Goal: Task Accomplishment & Management: Use online tool/utility

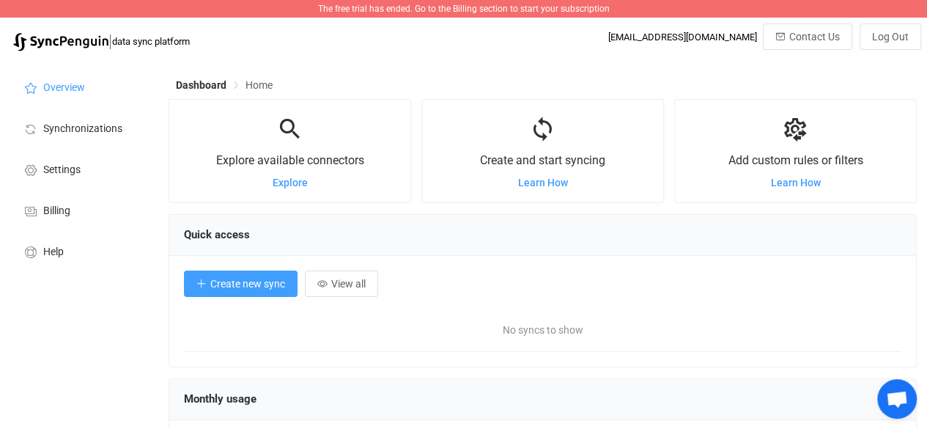
click at [259, 281] on span "Create new sync" at bounding box center [247, 284] width 75 height 12
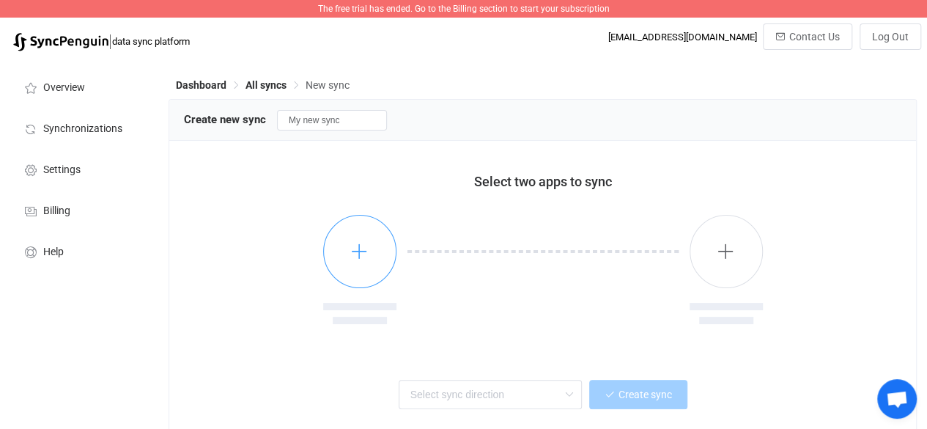
click at [364, 249] on icon "button" at bounding box center [359, 251] width 18 height 18
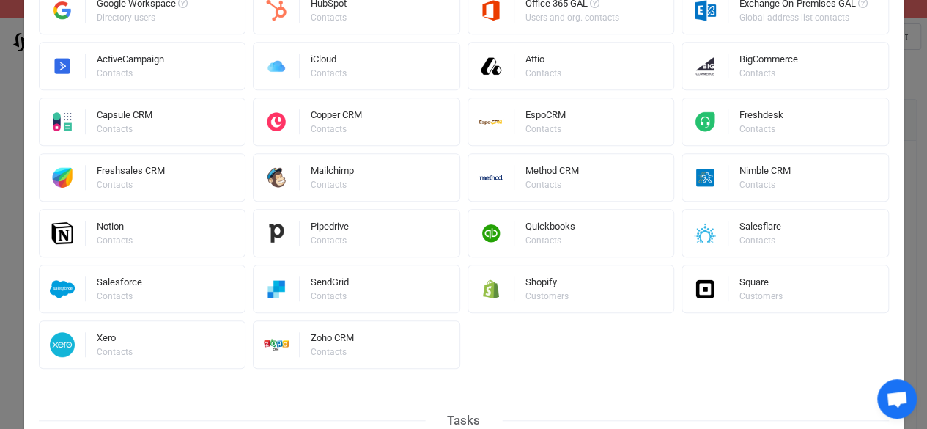
scroll to position [454, 0]
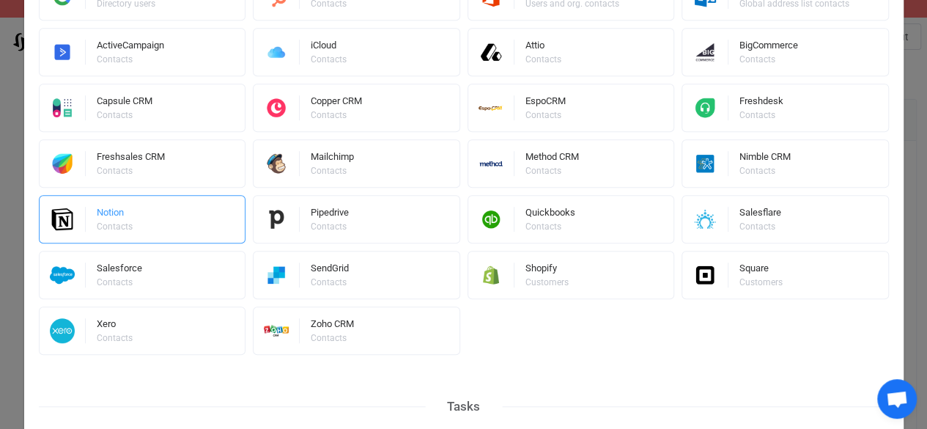
click at [149, 226] on div "Notion Contacts" at bounding box center [142, 219] width 207 height 48
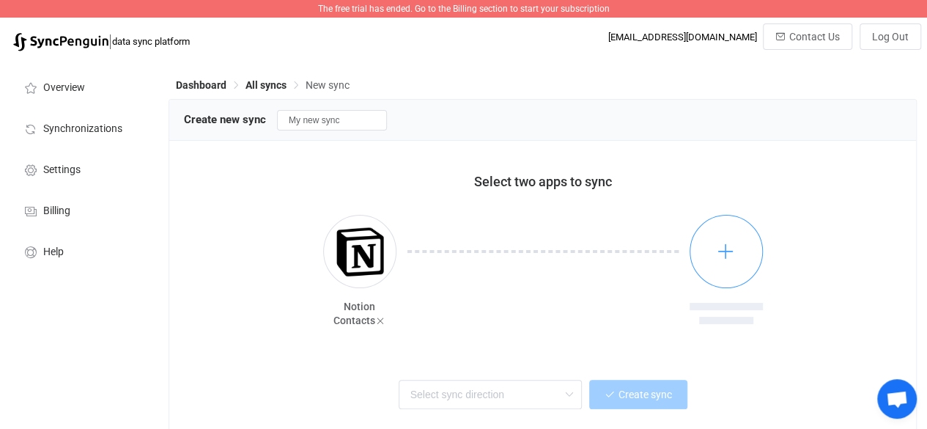
click at [726, 257] on icon "button" at bounding box center [726, 251] width 18 height 18
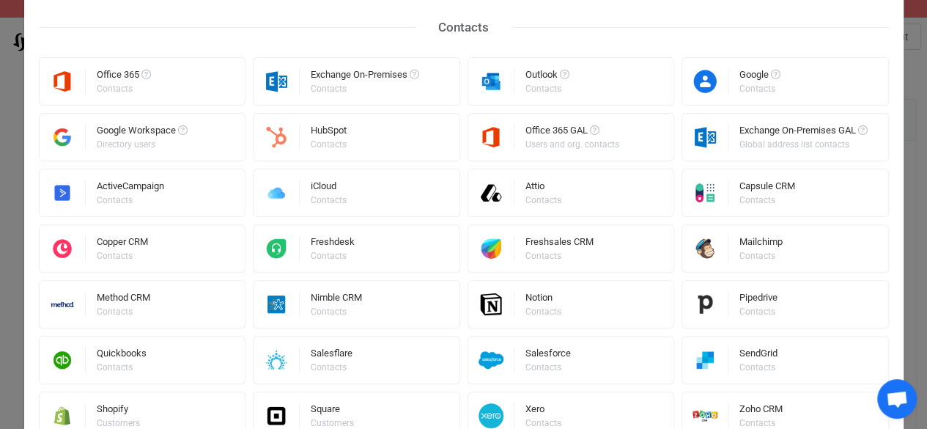
scroll to position [128, 0]
click at [723, 95] on div "Google Contacts" at bounding box center [785, 82] width 207 height 48
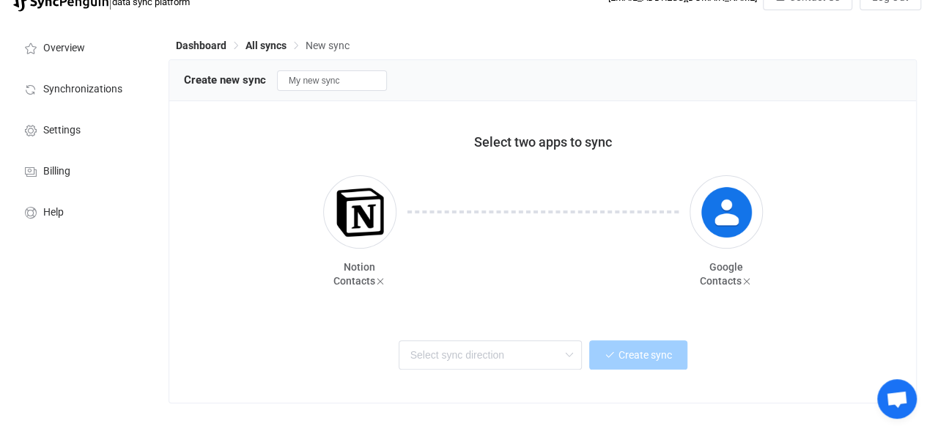
scroll to position [63, 0]
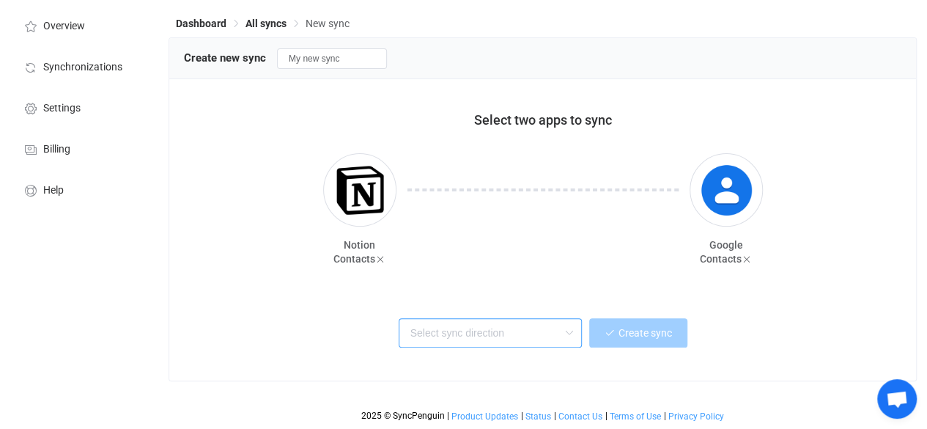
click at [558, 339] on input "text" at bounding box center [490, 332] width 183 height 29
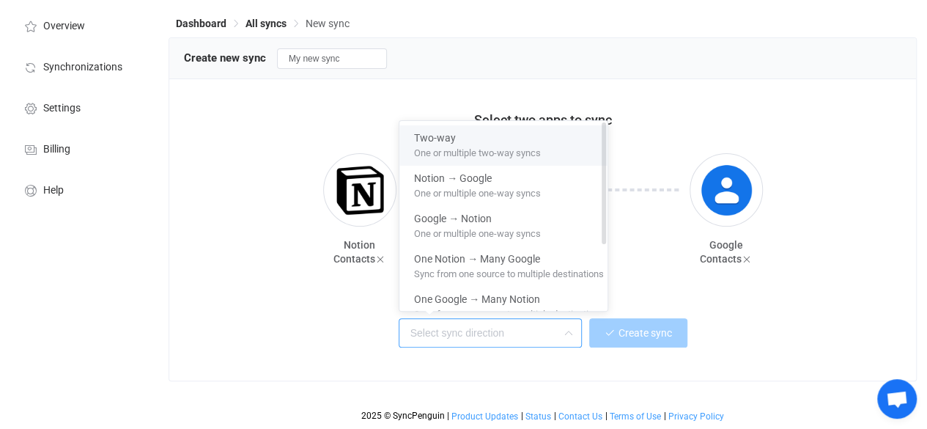
click at [544, 147] on div "One or multiple two-way syncs" at bounding box center [509, 152] width 190 height 15
type input "Two-way"
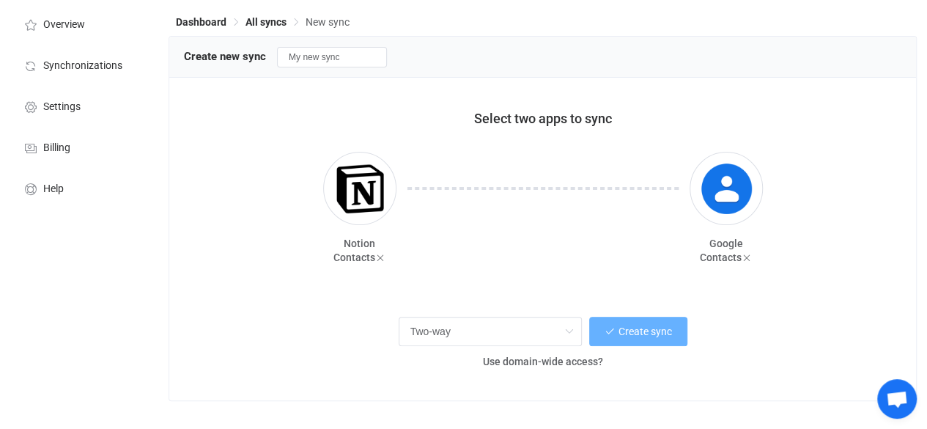
click at [651, 337] on span "Create sync" at bounding box center [646, 331] width 54 height 12
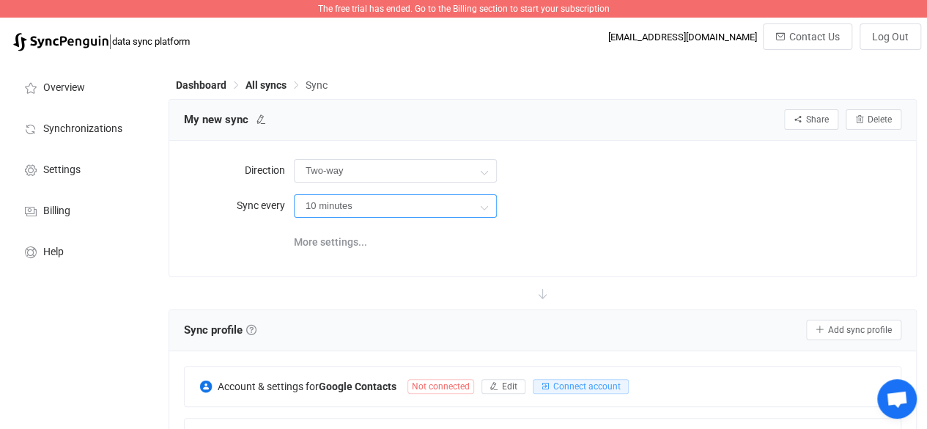
click at [468, 202] on input "10 minutes" at bounding box center [395, 205] width 203 height 23
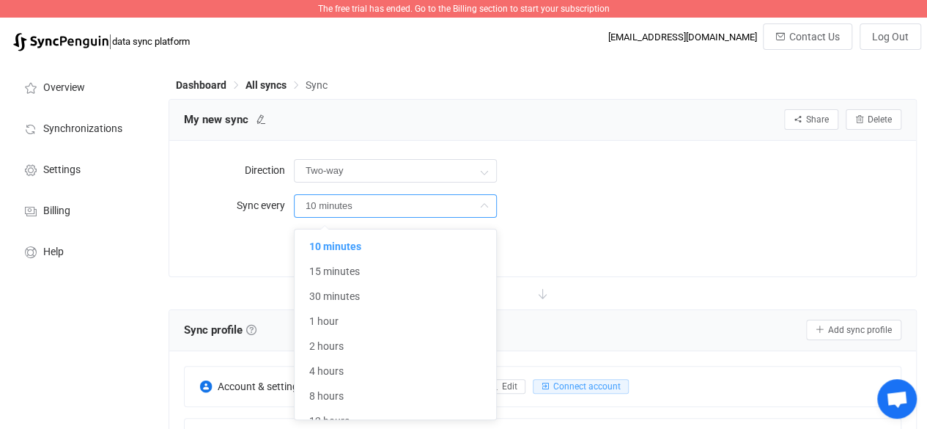
click at [633, 260] on div "Direction Two-way Two-way Google Notion Notion Google Sync every 10 minutes Mor…" at bounding box center [542, 208] width 747 height 135
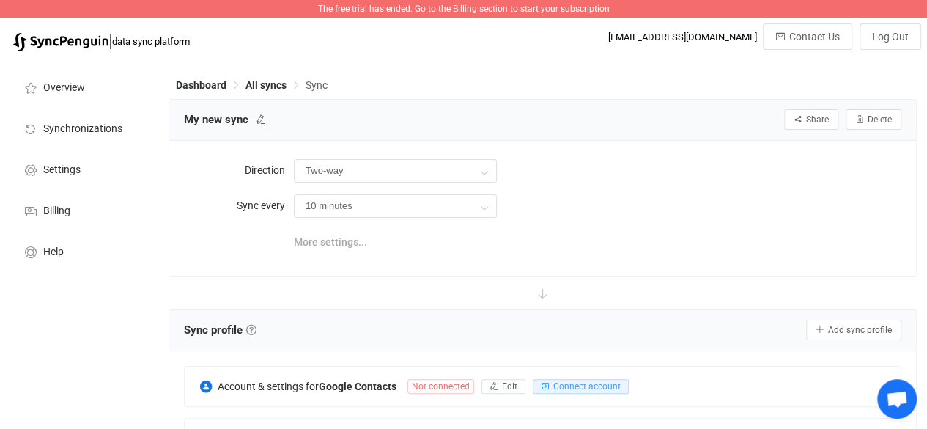
click at [342, 248] on span "More settings..." at bounding box center [330, 241] width 73 height 29
click at [475, 207] on icon at bounding box center [484, 206] width 18 height 29
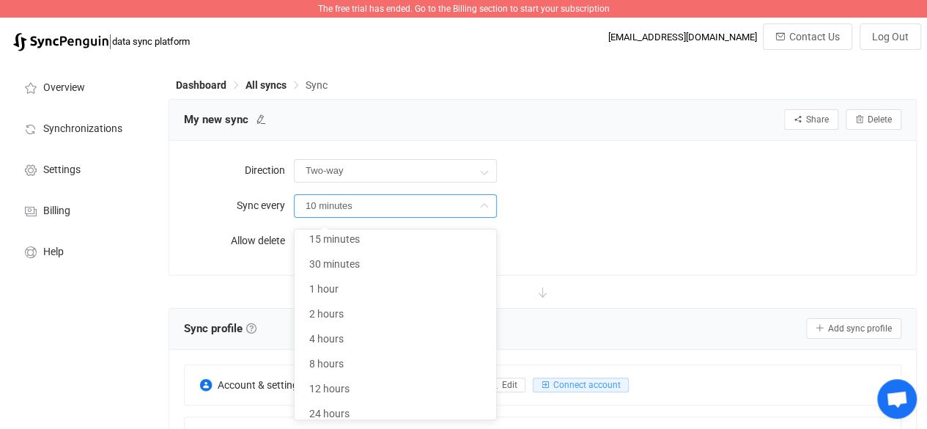
scroll to position [43, 0]
click at [403, 279] on li "1 hour" at bounding box center [401, 288] width 213 height 25
type input "1 hour"
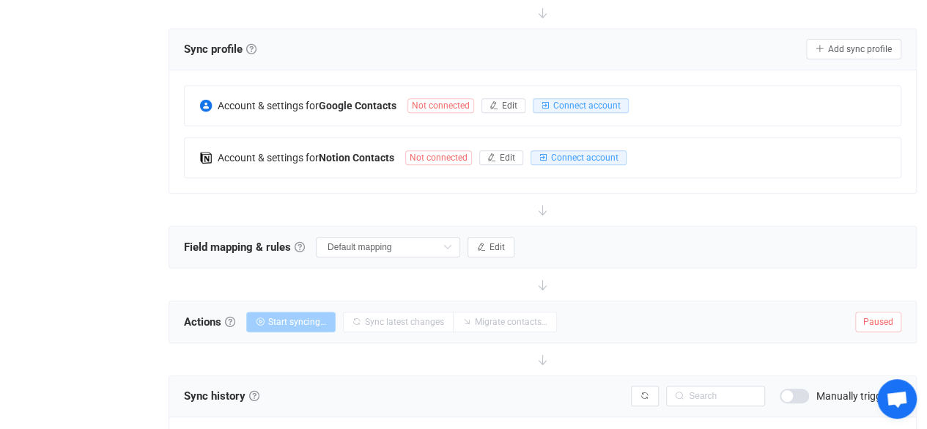
scroll to position [277, 0]
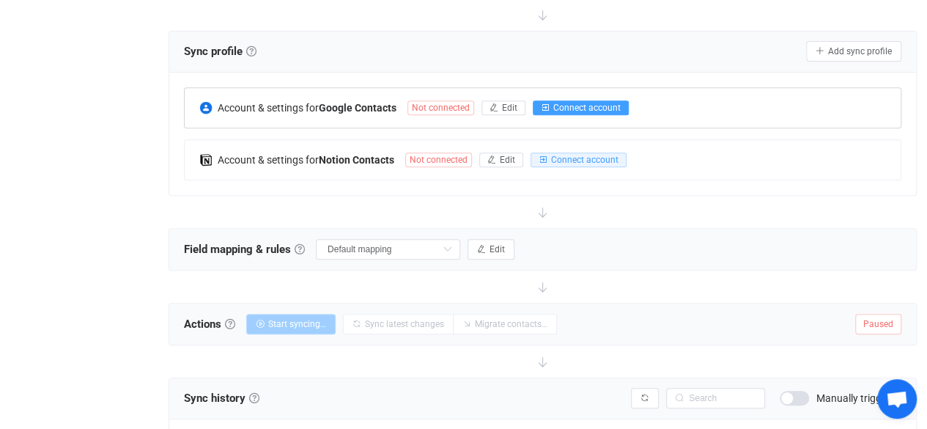
click at [600, 110] on span "Connect account" at bounding box center [586, 108] width 67 height 10
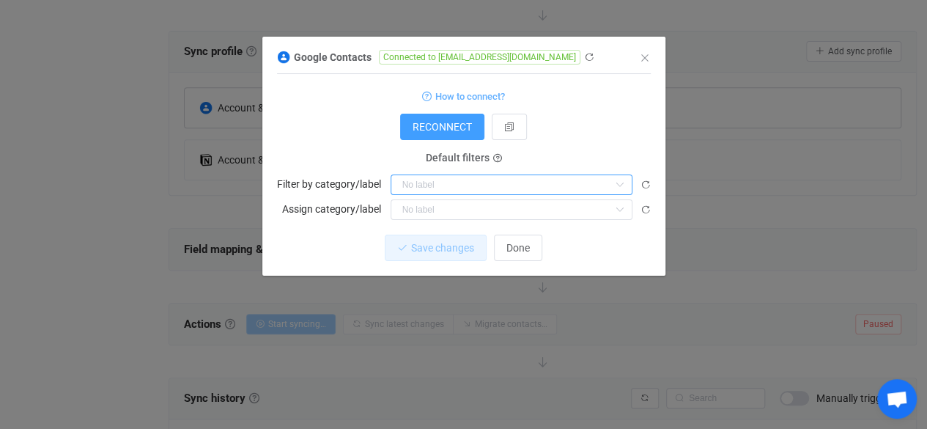
click at [604, 180] on input "dialog" at bounding box center [512, 184] width 242 height 21
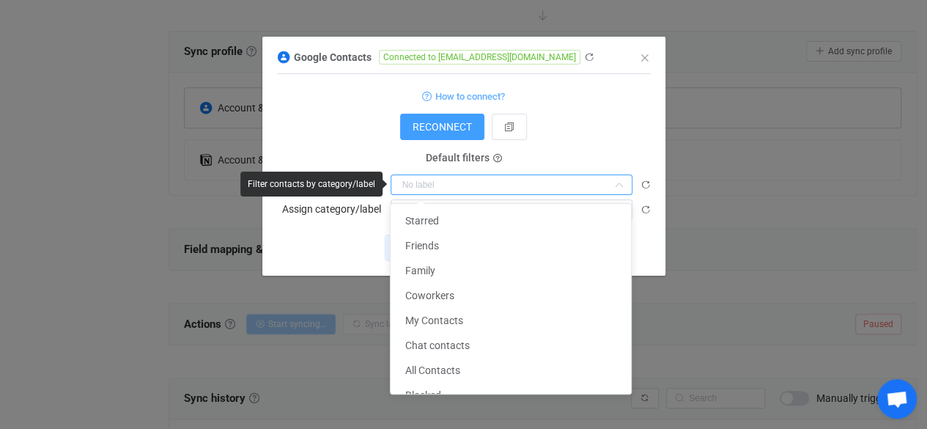
click at [606, 180] on input "dialog" at bounding box center [512, 184] width 242 height 21
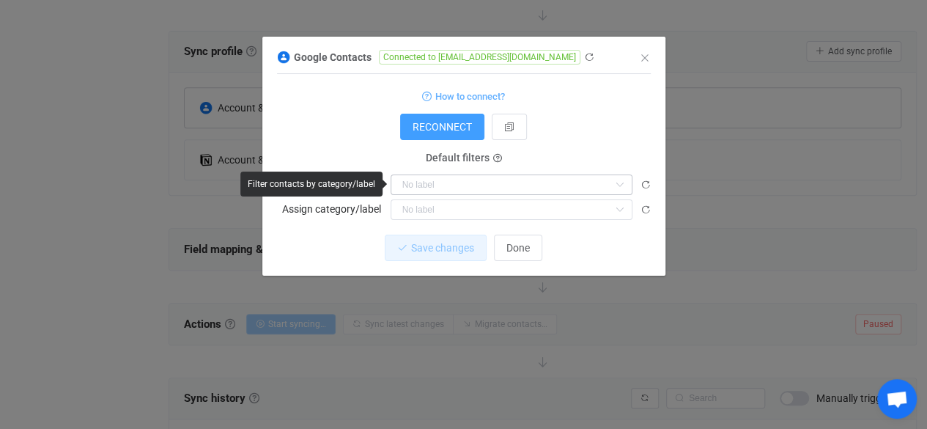
click at [611, 180] on icon "dialog" at bounding box center [620, 184] width 18 height 21
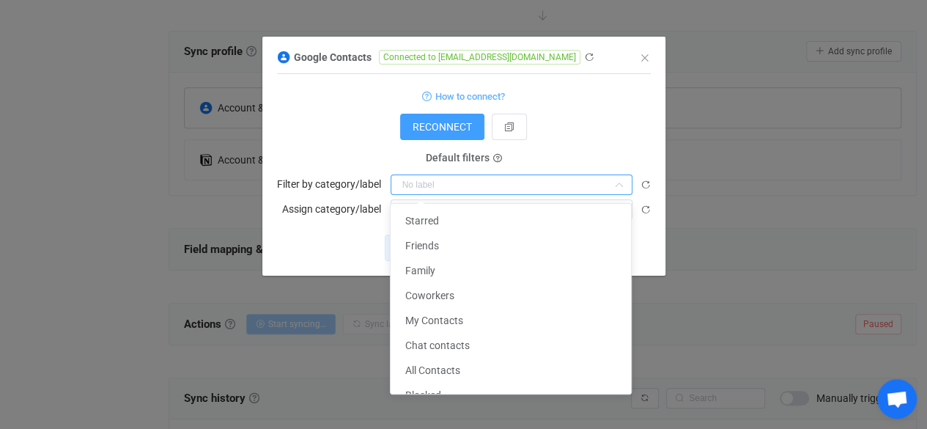
click at [608, 180] on input "dialog" at bounding box center [512, 184] width 242 height 21
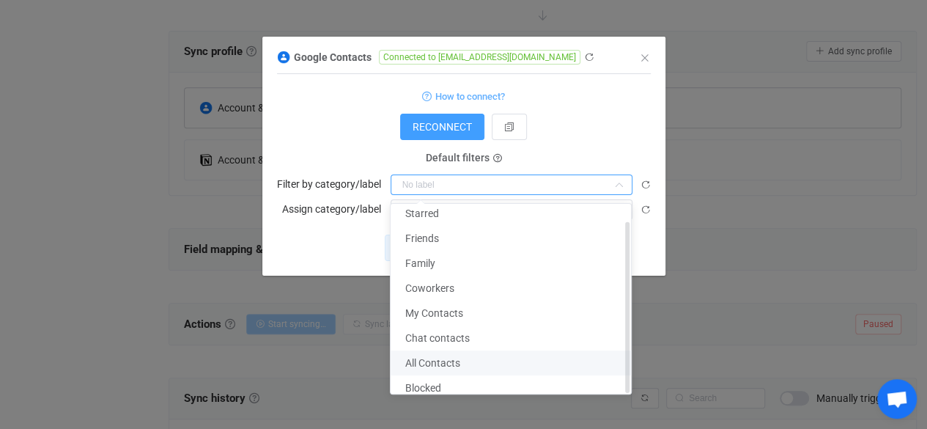
click at [449, 358] on li "All Contacts" at bounding box center [516, 362] width 251 height 25
type input "All Contacts"
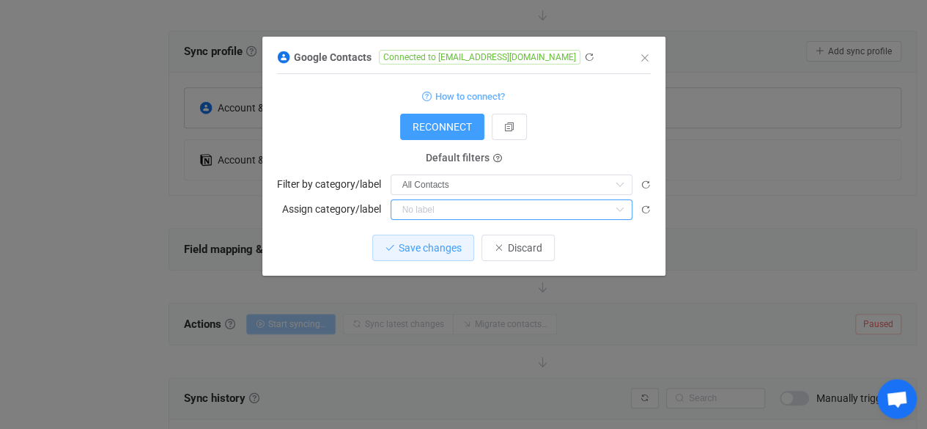
click at [550, 207] on input "dialog" at bounding box center [512, 209] width 242 height 21
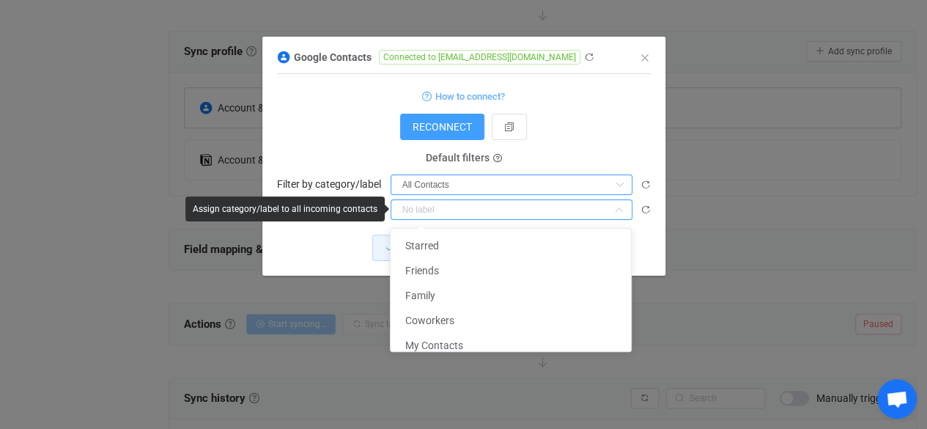
click at [570, 182] on input "All Contacts" at bounding box center [512, 184] width 242 height 21
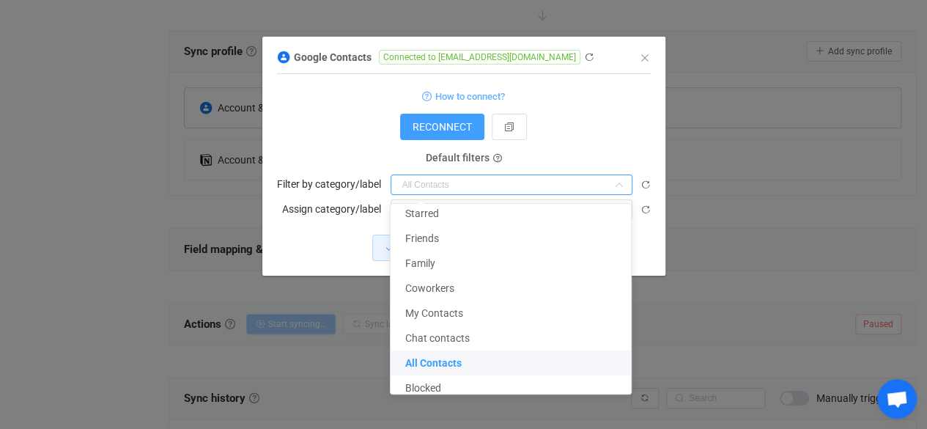
scroll to position [0, 0]
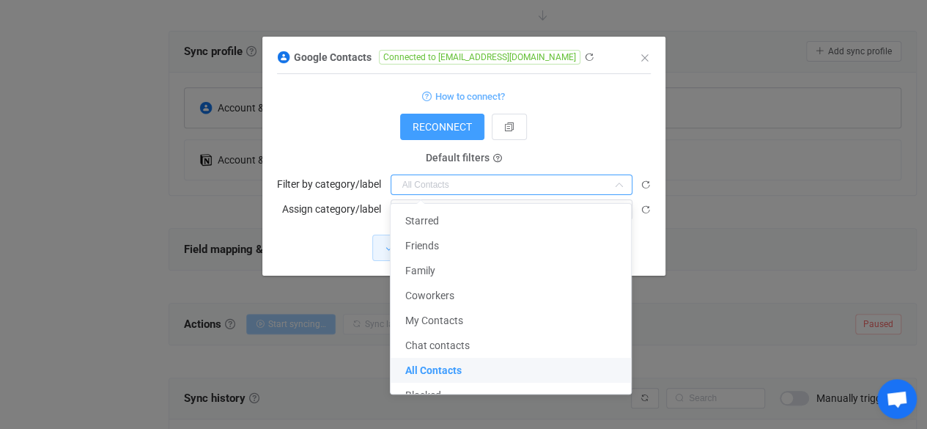
click at [627, 122] on div "RECONNECT" at bounding box center [464, 127] width 374 height 26
type input "All Contacts"
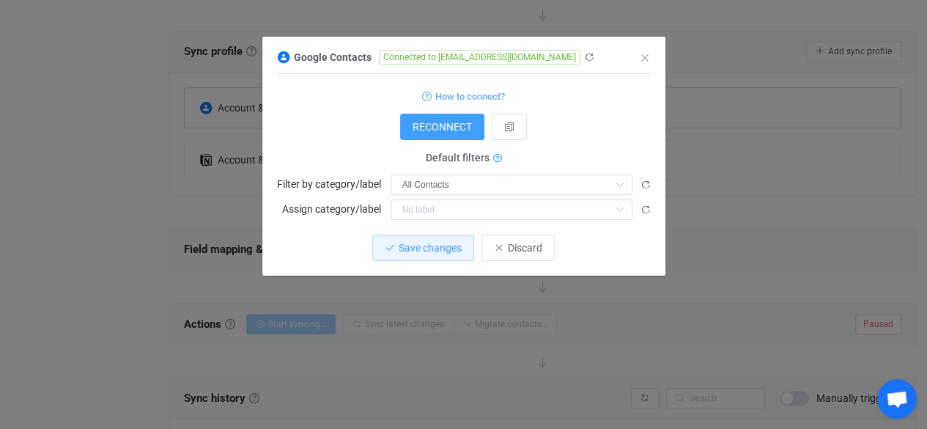
click at [495, 161] on icon "dialog" at bounding box center [497, 159] width 9 height 9
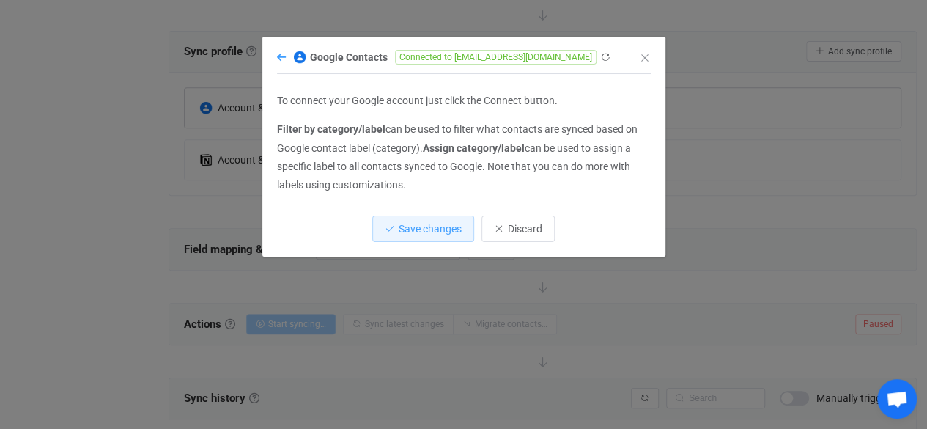
click at [281, 59] on icon "dialog" at bounding box center [281, 57] width 9 height 10
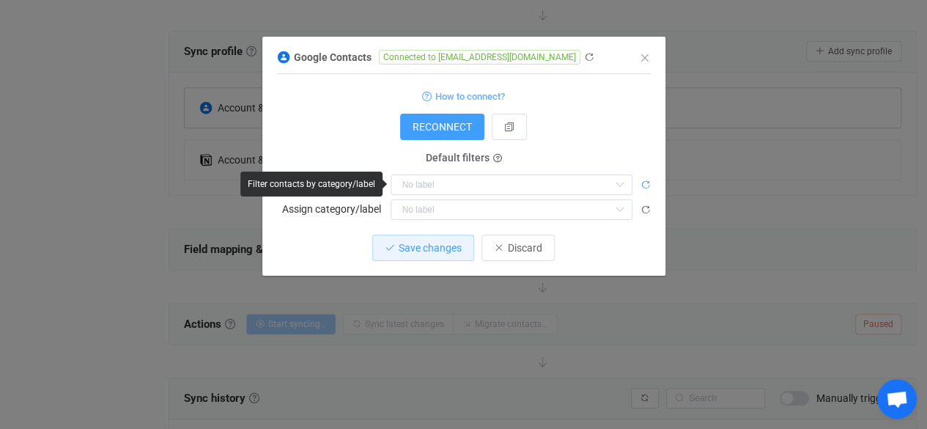
click at [643, 189] on icon "dialog" at bounding box center [646, 185] width 10 height 10
click at [604, 193] on input "dialog" at bounding box center [512, 184] width 242 height 21
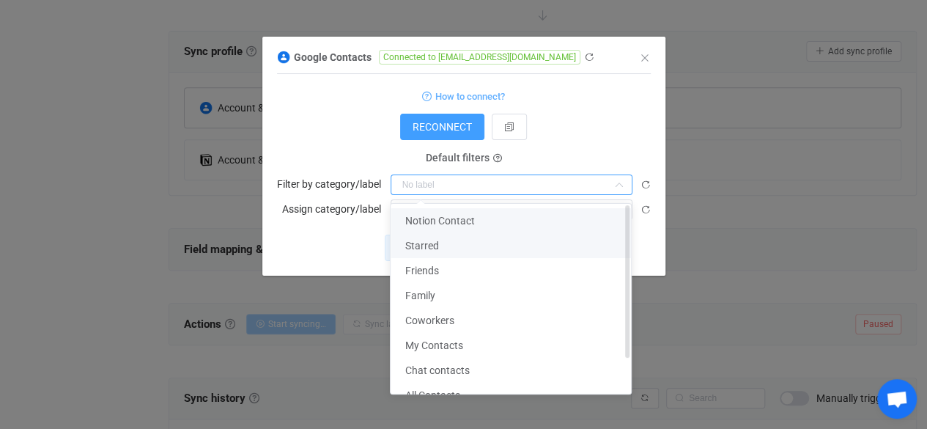
click at [575, 218] on li "Notion Contact" at bounding box center [516, 220] width 251 height 25
type input "Notion Contact"
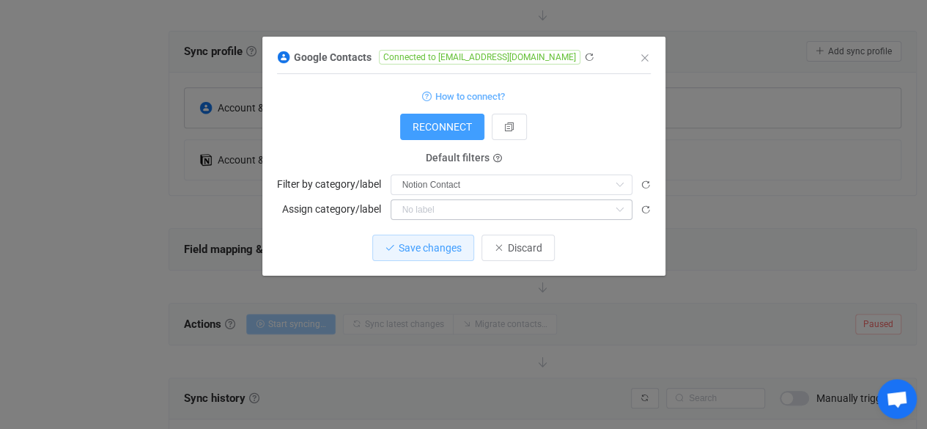
click at [624, 213] on icon "dialog" at bounding box center [620, 209] width 18 height 21
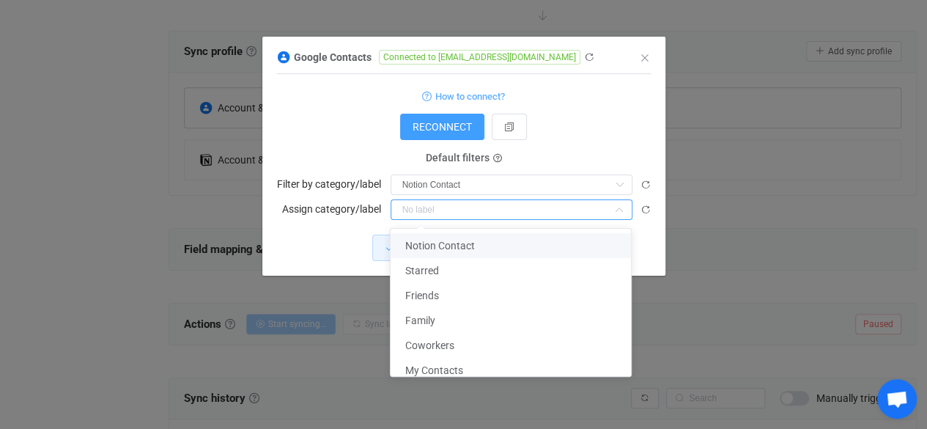
click at [590, 246] on li "Notion Contact" at bounding box center [516, 245] width 251 height 25
type input "Notion Contact"
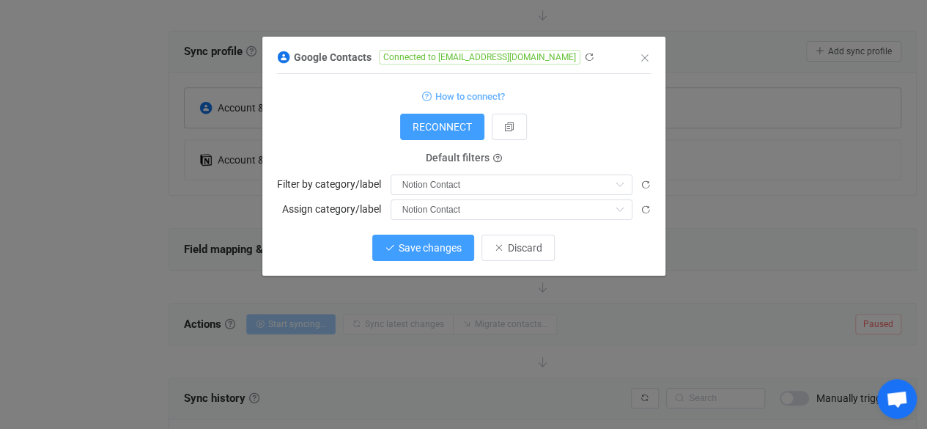
click at [431, 251] on span "Save changes" at bounding box center [430, 248] width 63 height 12
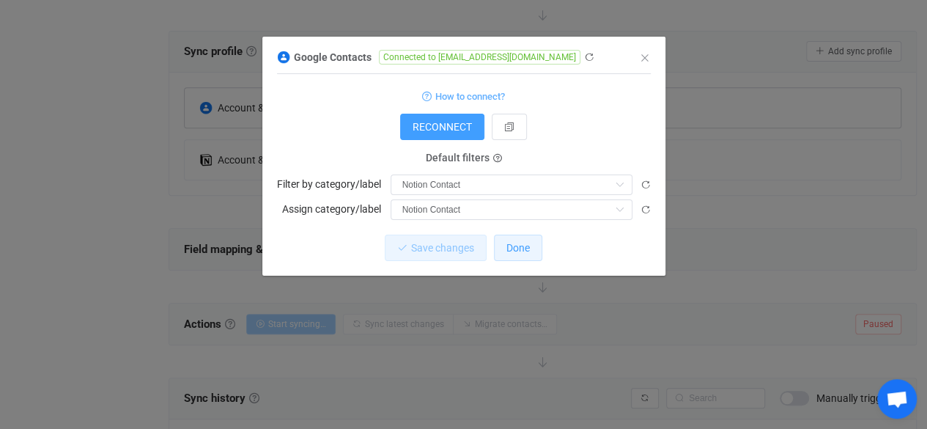
click at [523, 254] on button "Done" at bounding box center [518, 248] width 48 height 26
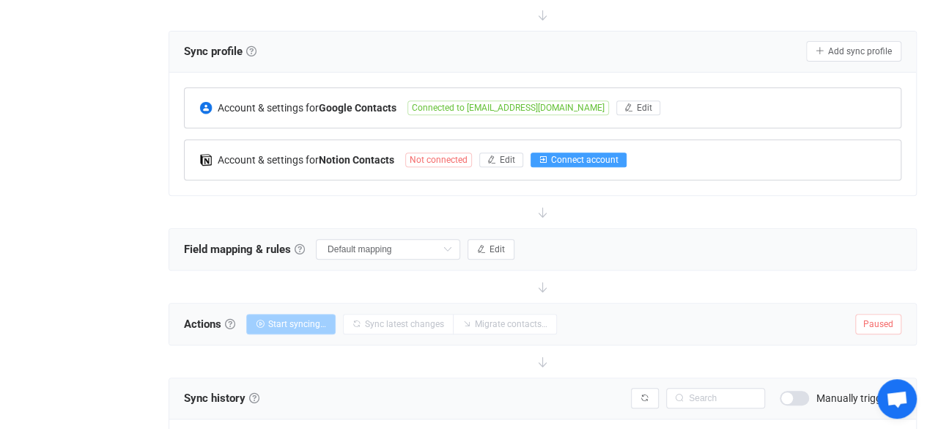
click at [602, 158] on span "Connect account" at bounding box center [584, 160] width 67 height 10
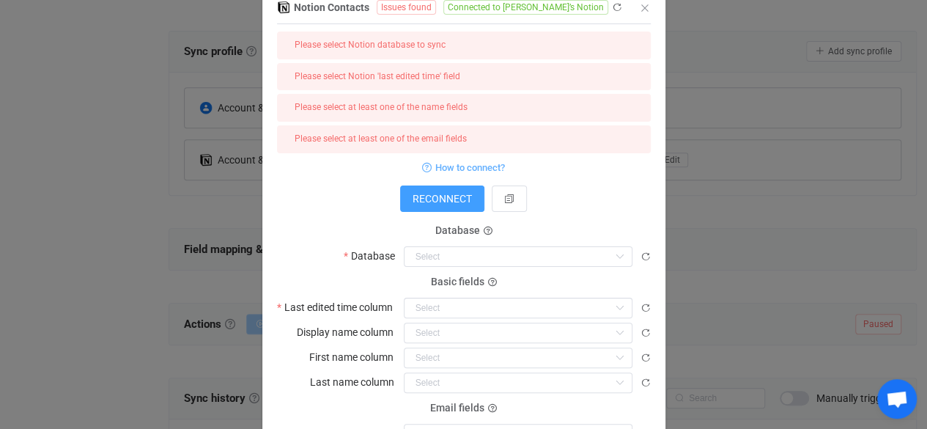
scroll to position [56, 0]
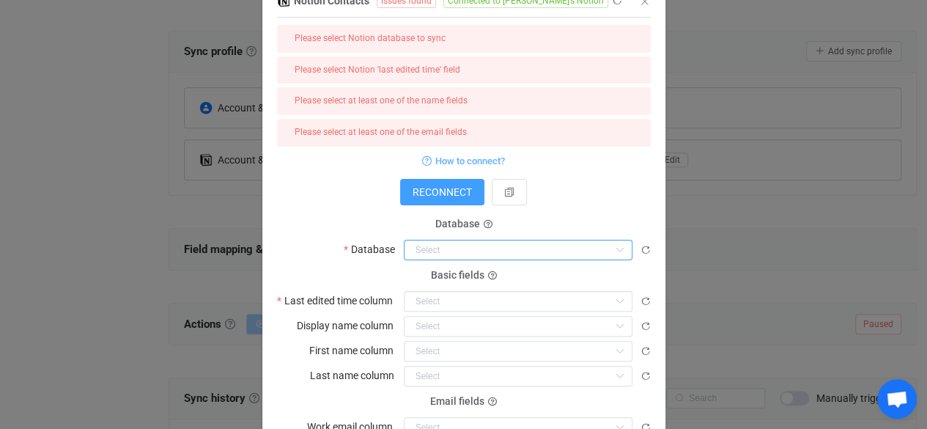
click at [529, 256] on input "dialog" at bounding box center [518, 250] width 229 height 21
click at [519, 287] on li "List of Contact" at bounding box center [518, 285] width 238 height 25
type input "List of Contact"
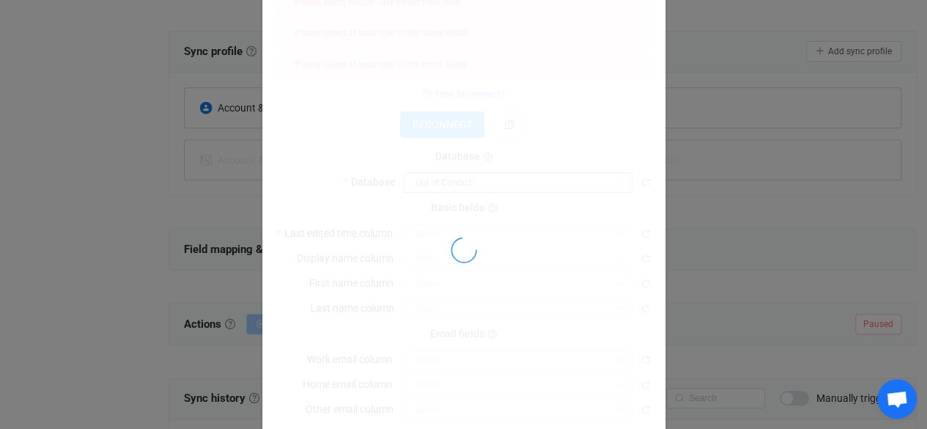
scroll to position [126, 0]
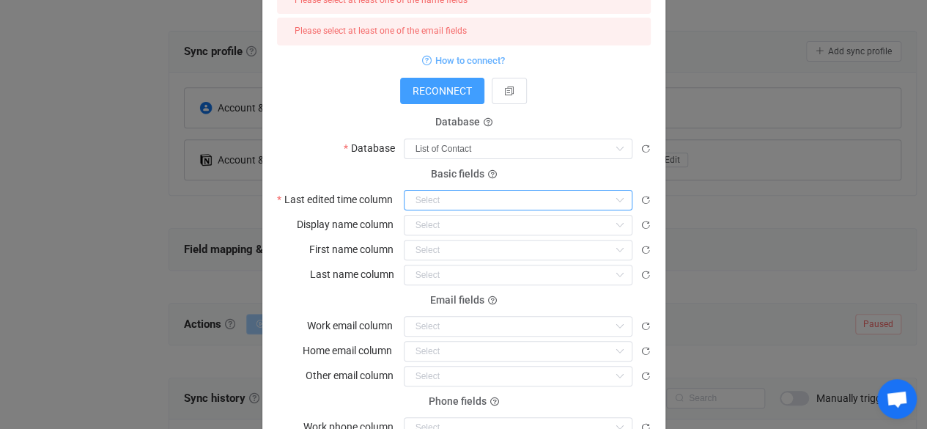
click at [550, 205] on input "dialog" at bounding box center [518, 200] width 229 height 21
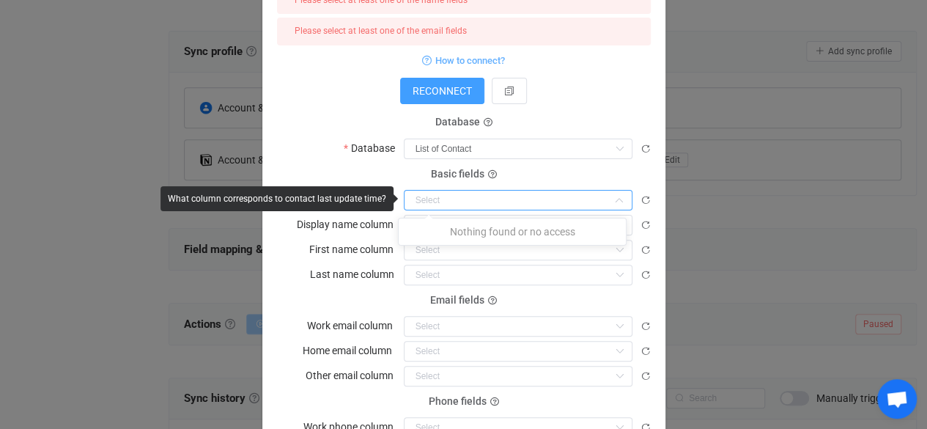
click at [575, 201] on input "dialog" at bounding box center [518, 200] width 229 height 21
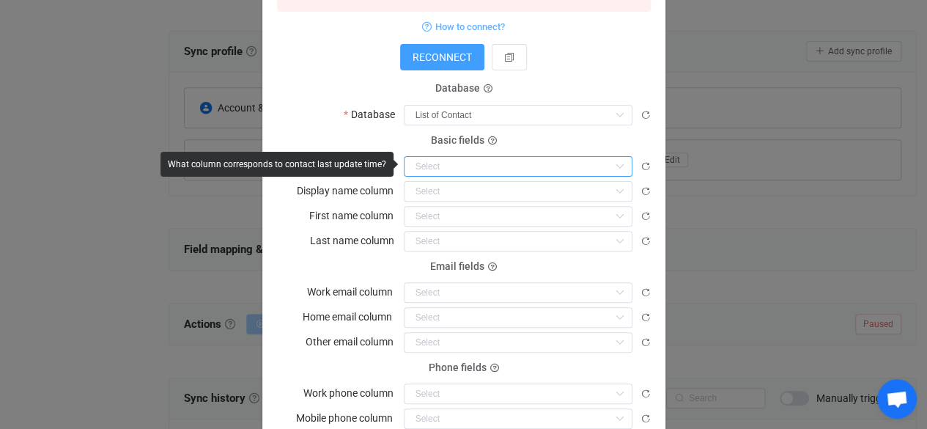
scroll to position [161, 0]
click at [611, 166] on icon "dialog" at bounding box center [620, 165] width 18 height 21
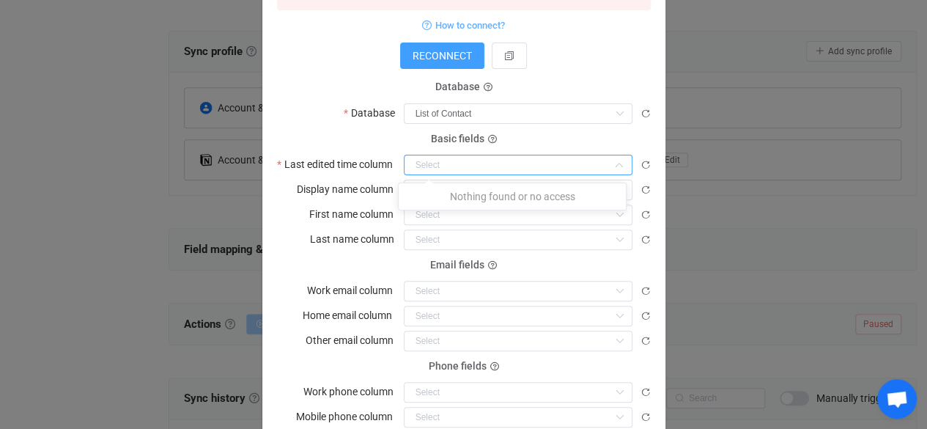
click at [616, 162] on icon "dialog" at bounding box center [620, 165] width 18 height 21
click at [601, 166] on input "dialog" at bounding box center [518, 165] width 229 height 21
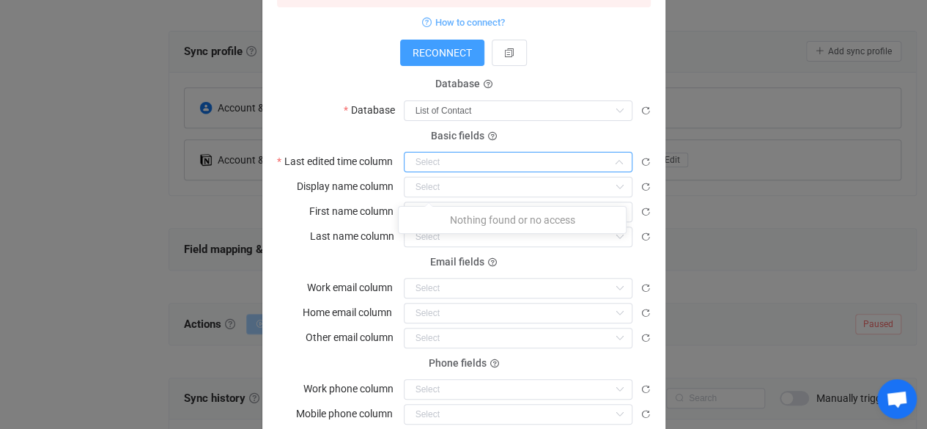
scroll to position [122, 0]
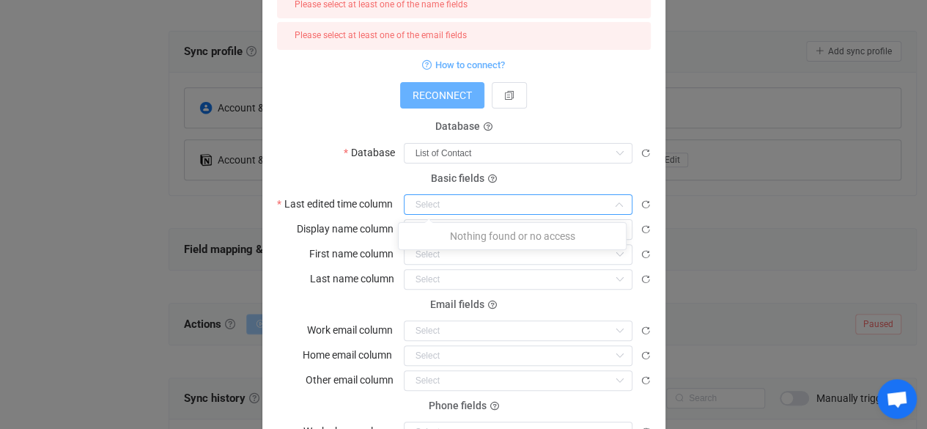
click at [437, 91] on span "RECONNECT" at bounding box center [442, 95] width 59 height 12
click at [550, 204] on input "dialog" at bounding box center [518, 204] width 229 height 21
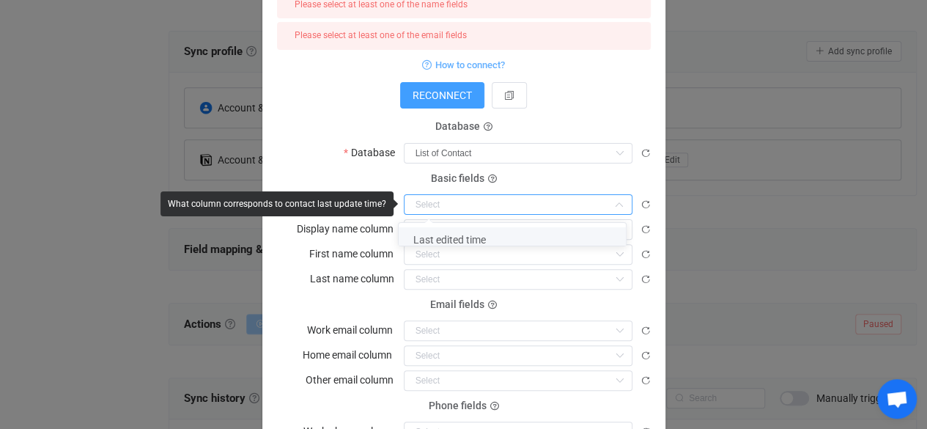
click at [543, 240] on li "Last edited time" at bounding box center [518, 239] width 238 height 25
type input "Last edited time"
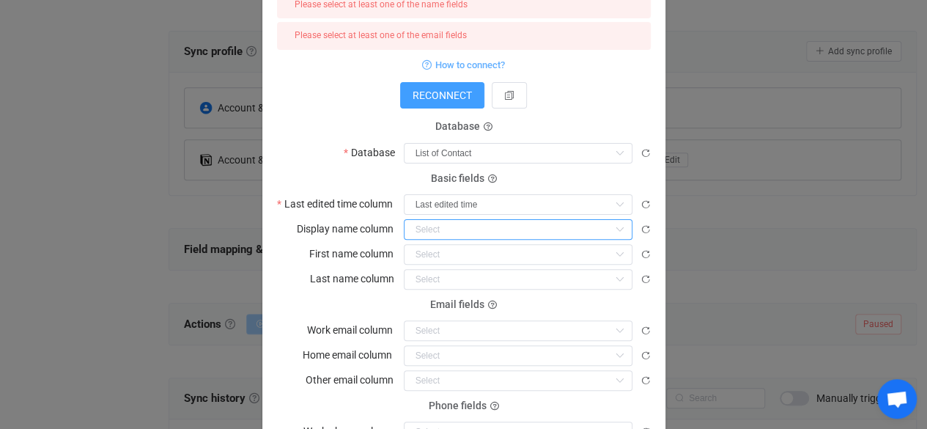
click at [543, 224] on input "dialog" at bounding box center [518, 229] width 229 height 21
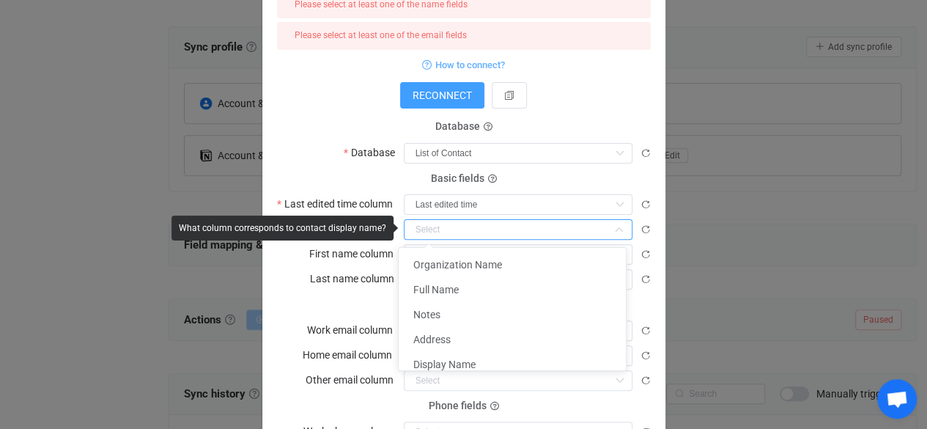
scroll to position [312, 0]
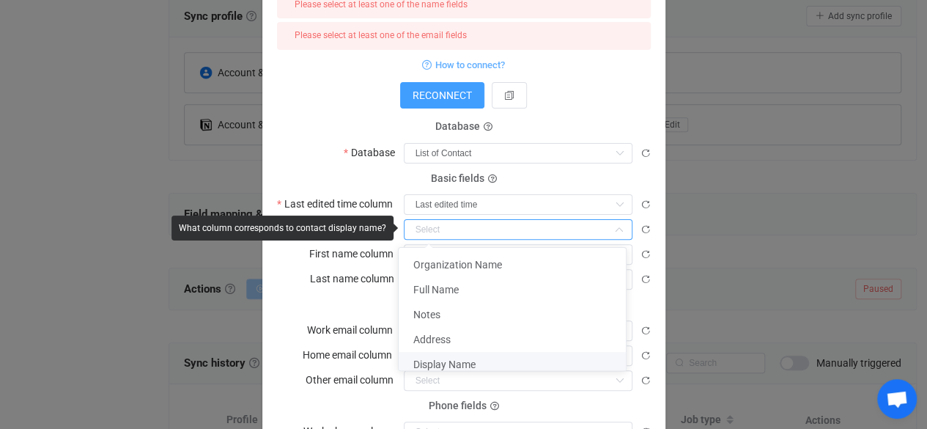
click at [471, 367] on span "Display Name" at bounding box center [444, 364] width 62 height 12
type input "Display Name"
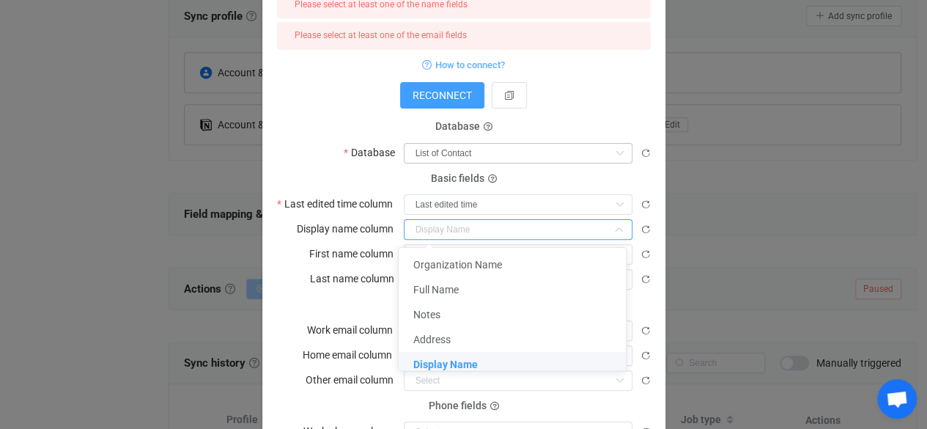
type input "Display Name"
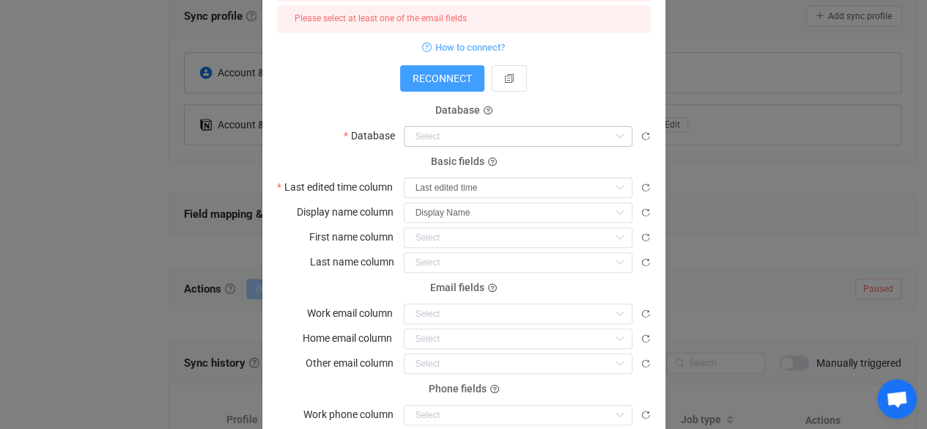
scroll to position [180, 0]
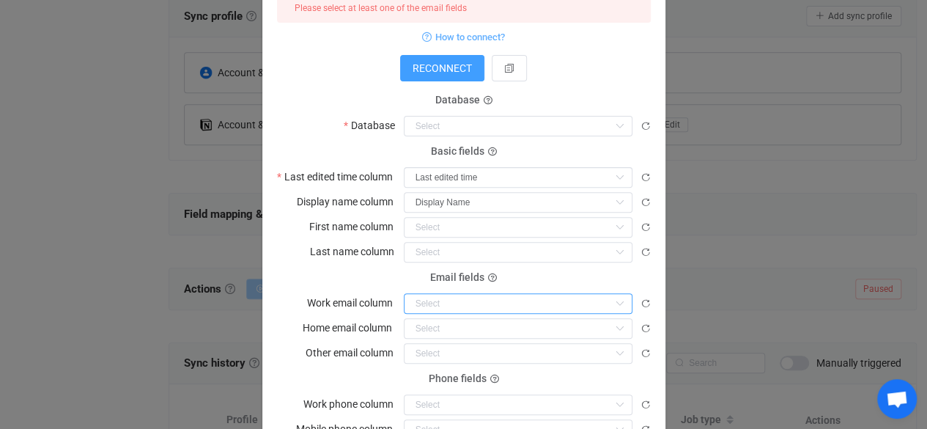
click at [575, 300] on input "dialog" at bounding box center [518, 303] width 229 height 21
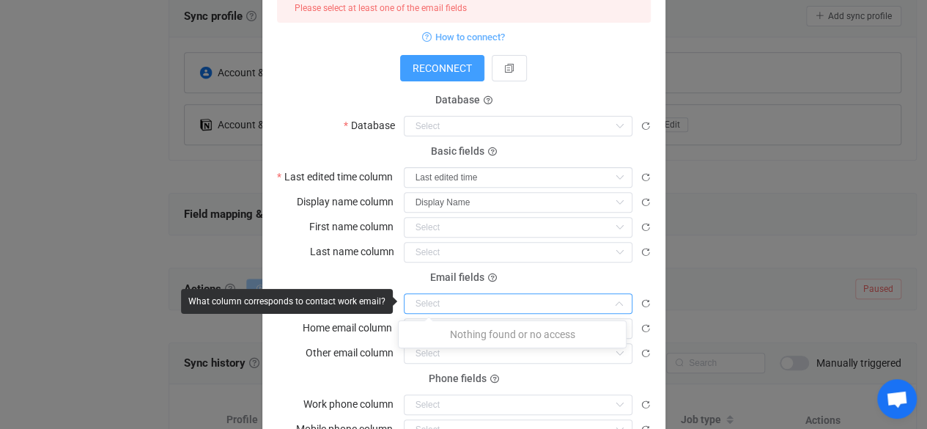
click at [603, 300] on input "dialog" at bounding box center [518, 303] width 229 height 21
click at [611, 303] on icon "dialog" at bounding box center [620, 303] width 18 height 21
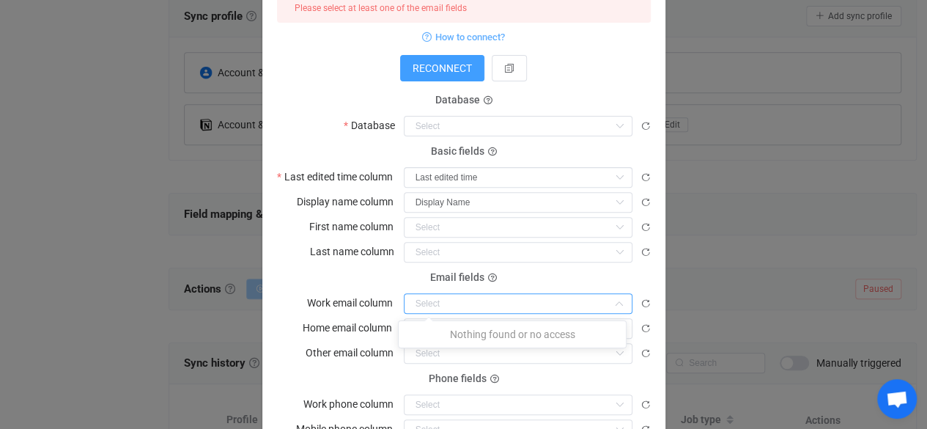
click at [602, 303] on input "dialog" at bounding box center [518, 303] width 229 height 21
click at [591, 308] on input "dialog" at bounding box center [518, 303] width 229 height 21
click at [578, 332] on input "dialog" at bounding box center [518, 328] width 229 height 21
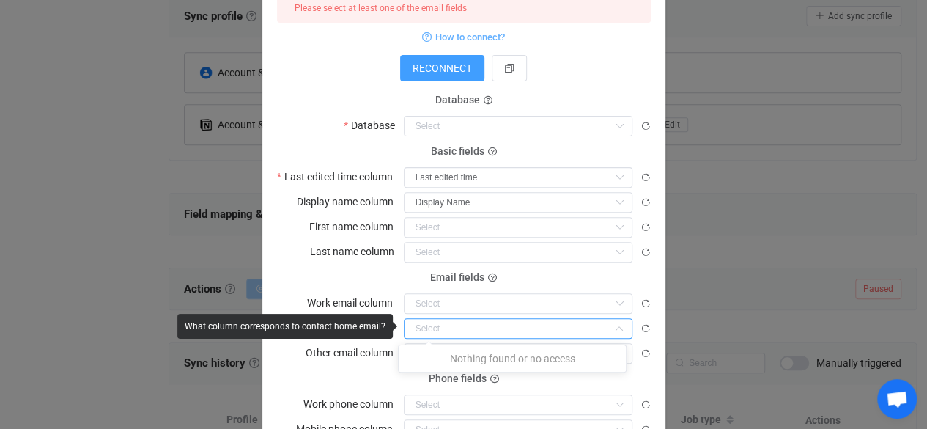
click at [583, 327] on input "dialog" at bounding box center [518, 328] width 229 height 21
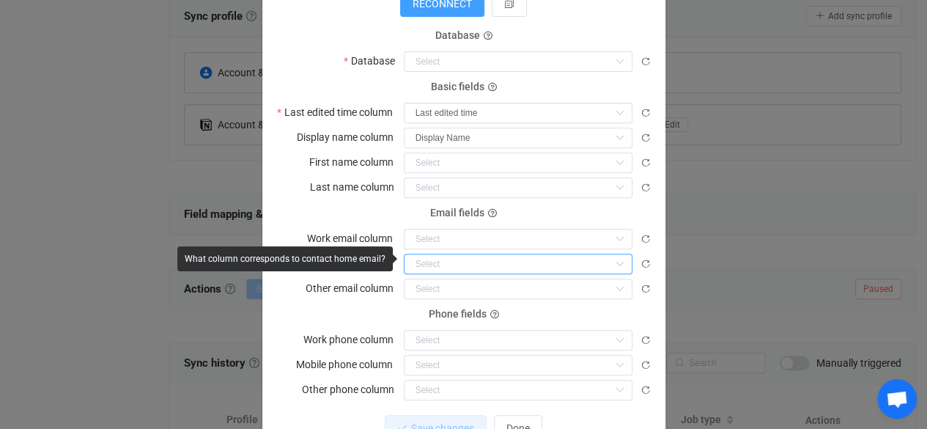
scroll to position [247, 0]
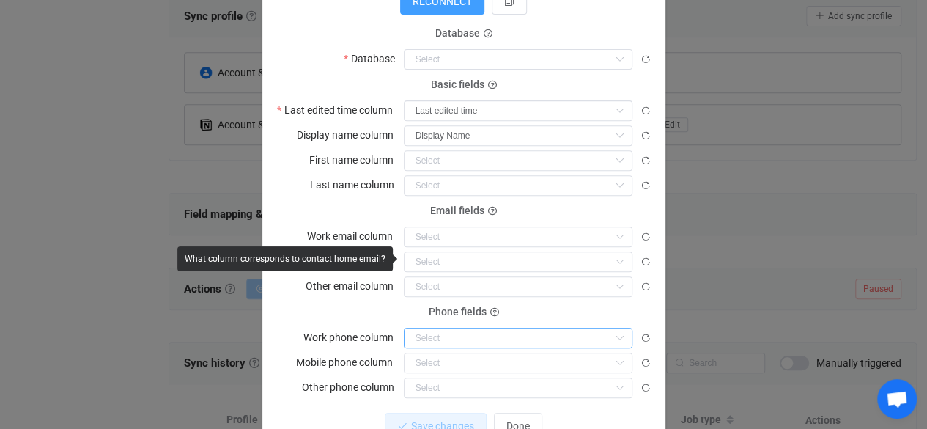
click at [529, 330] on input "dialog" at bounding box center [518, 338] width 229 height 21
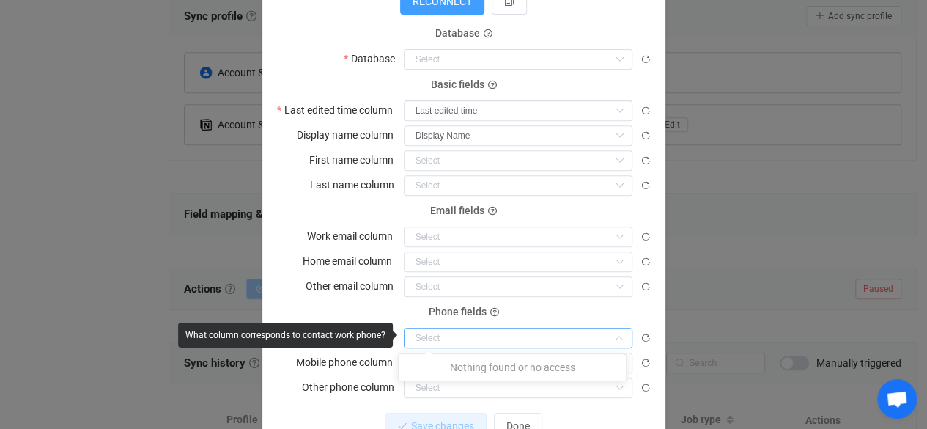
click at [556, 330] on input "dialog" at bounding box center [518, 338] width 229 height 21
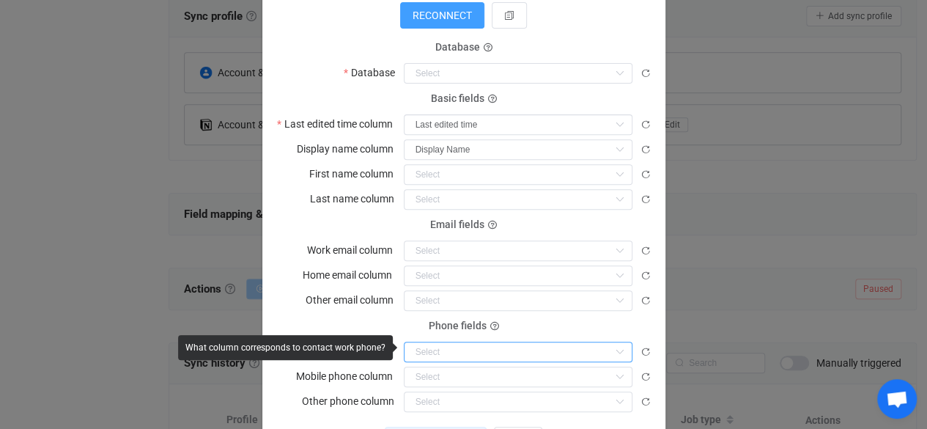
scroll to position [226, 0]
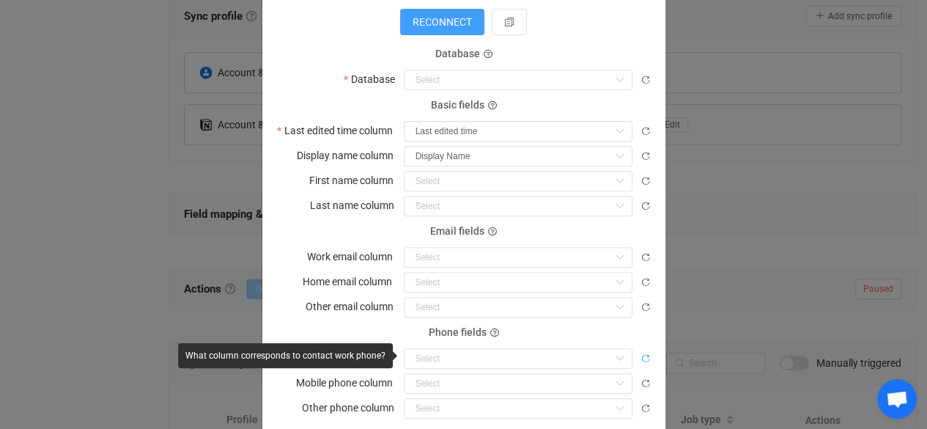
click at [644, 354] on icon "dialog" at bounding box center [646, 358] width 10 height 10
click at [601, 258] on input "dialog" at bounding box center [518, 257] width 229 height 21
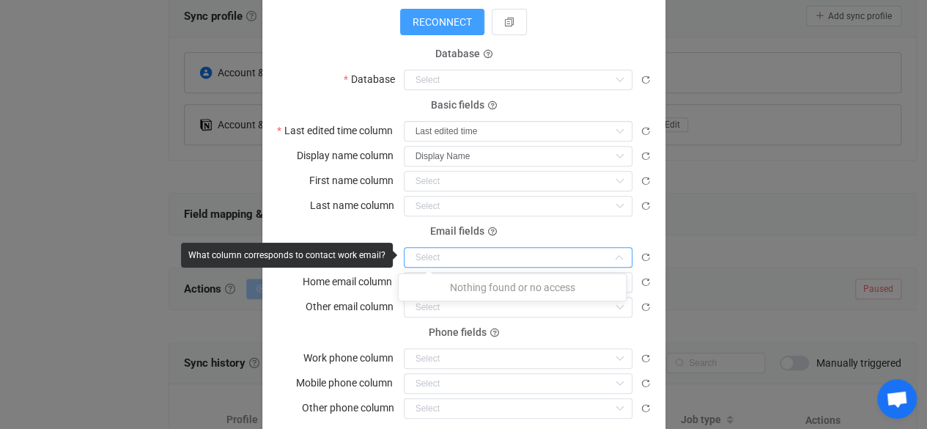
click at [600, 256] on input "dialog" at bounding box center [518, 257] width 229 height 21
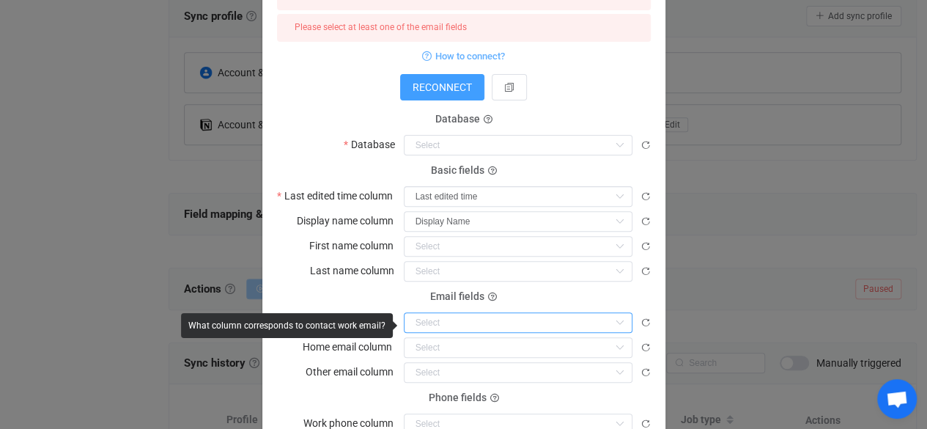
scroll to position [163, 0]
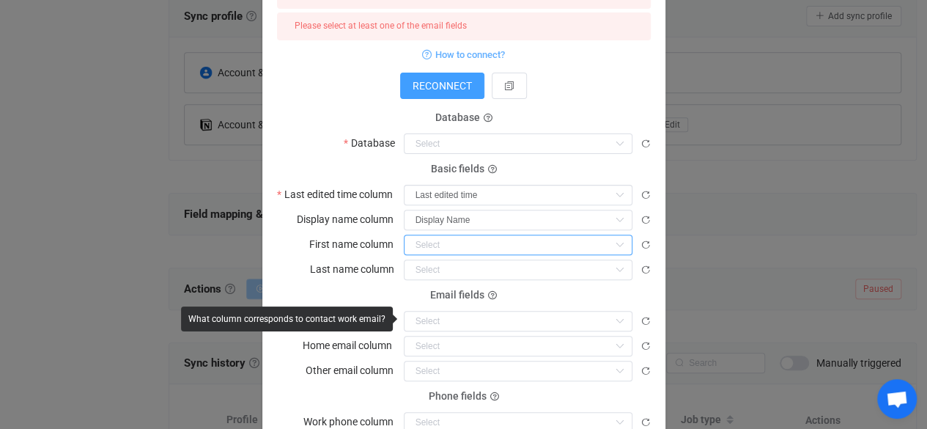
click at [561, 246] on input "dialog" at bounding box center [518, 245] width 229 height 21
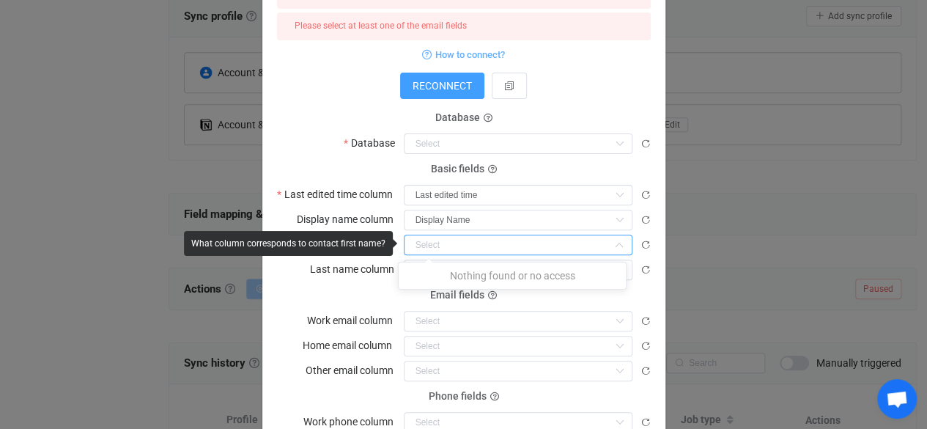
click at [580, 246] on input "dialog" at bounding box center [518, 245] width 229 height 21
click at [570, 273] on input "dialog" at bounding box center [518, 269] width 229 height 21
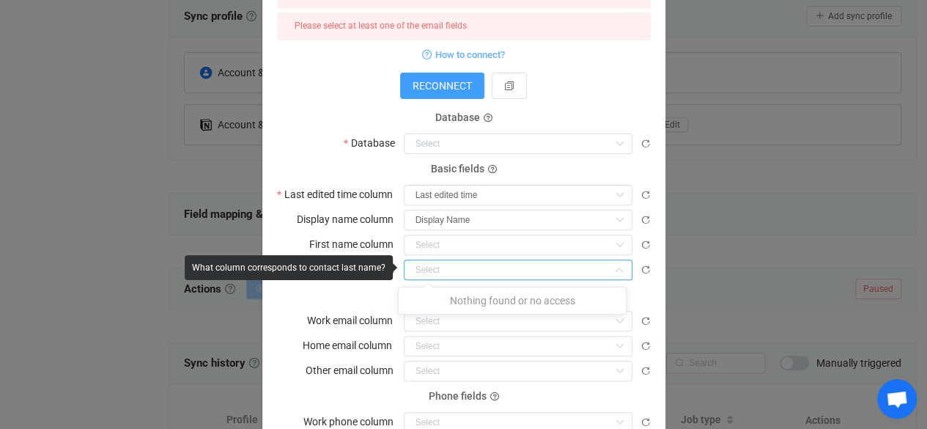
click at [573, 276] on input "dialog" at bounding box center [518, 269] width 229 height 21
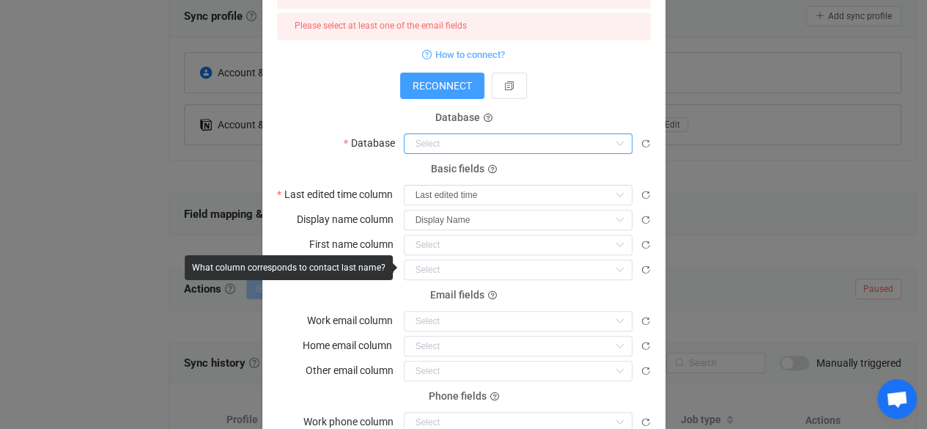
click at [578, 148] on input "dialog" at bounding box center [518, 143] width 229 height 21
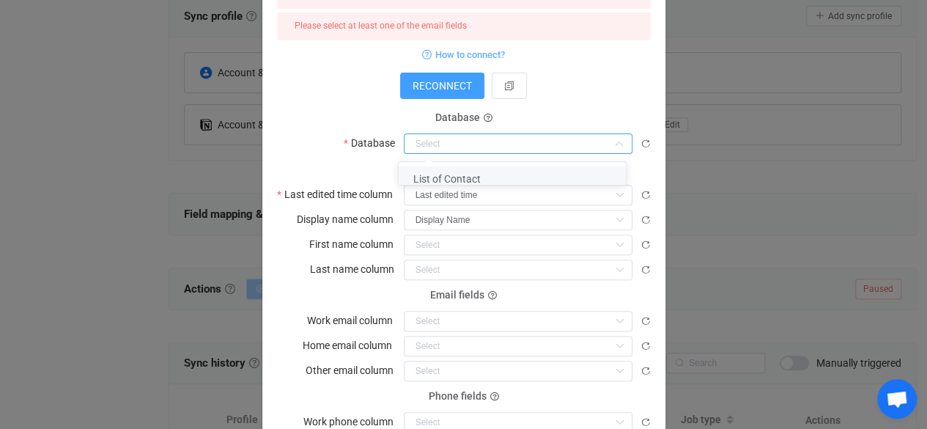
click at [561, 180] on li "List of Contact" at bounding box center [518, 178] width 238 height 25
type input "List of Contact"
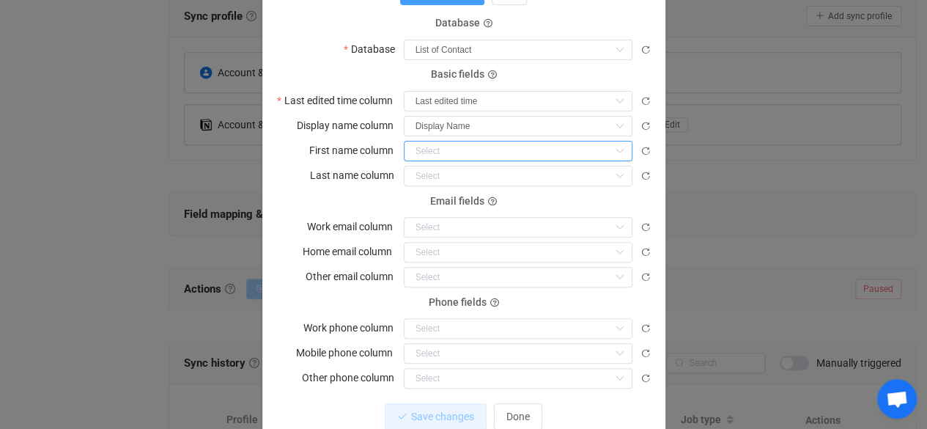
click at [570, 147] on input "dialog" at bounding box center [518, 151] width 229 height 21
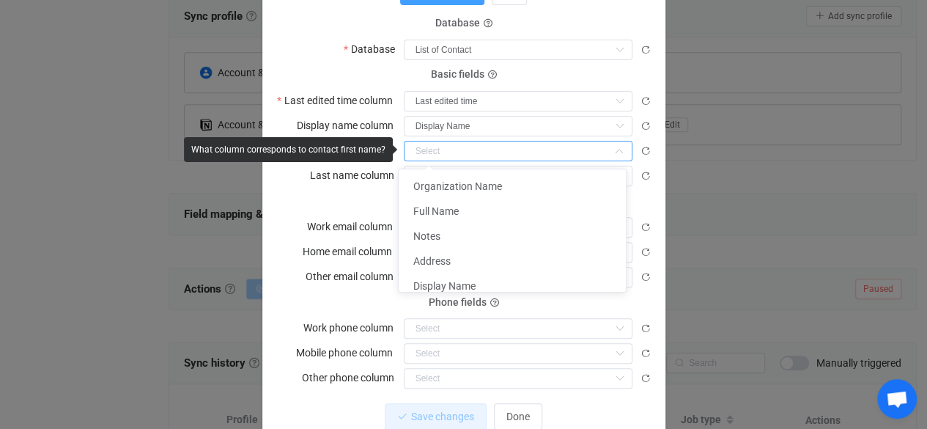
click at [353, 209] on div "Email fields Work email column" at bounding box center [464, 219] width 374 height 37
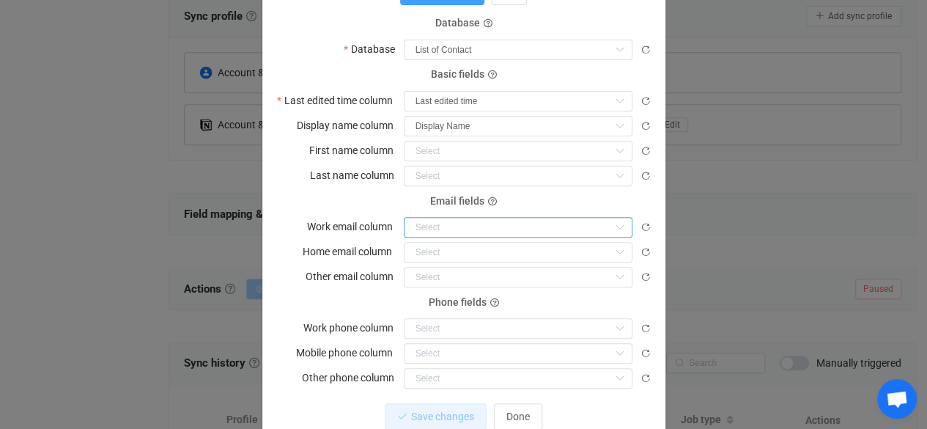
click at [535, 226] on input "dialog" at bounding box center [518, 227] width 229 height 21
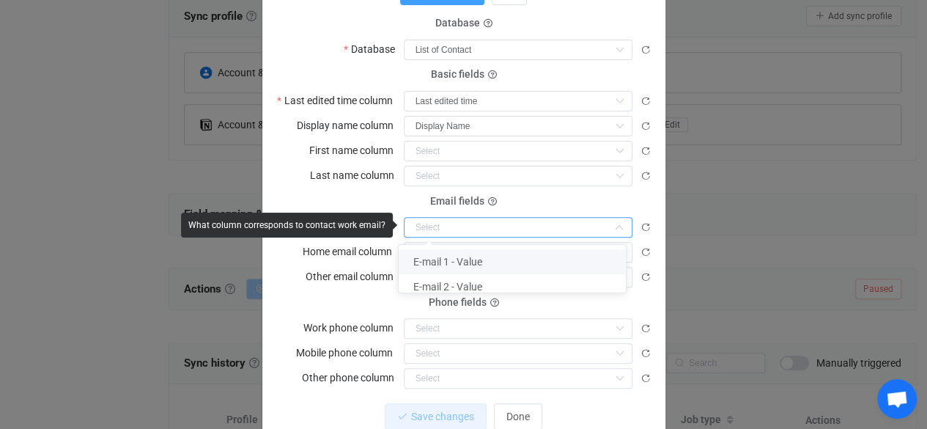
click at [529, 260] on li "E-mail 1 - Value" at bounding box center [518, 261] width 238 height 25
type input "E-mail 1 - Value"
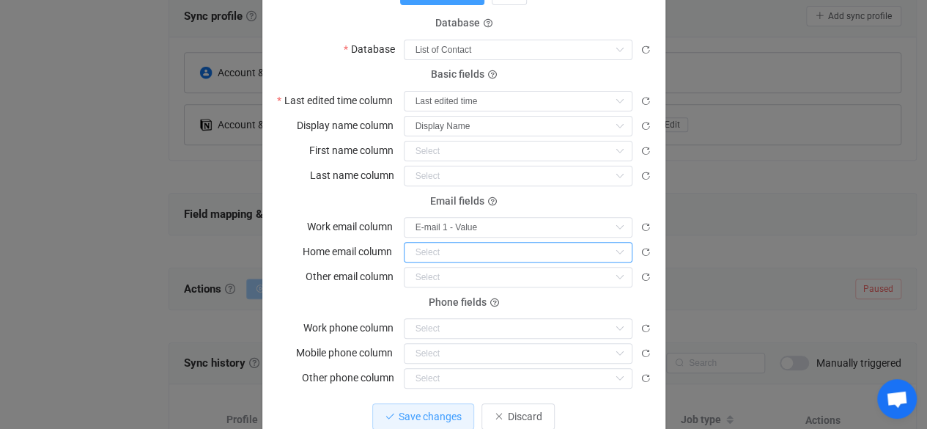
click at [529, 254] on input "dialog" at bounding box center [518, 252] width 229 height 21
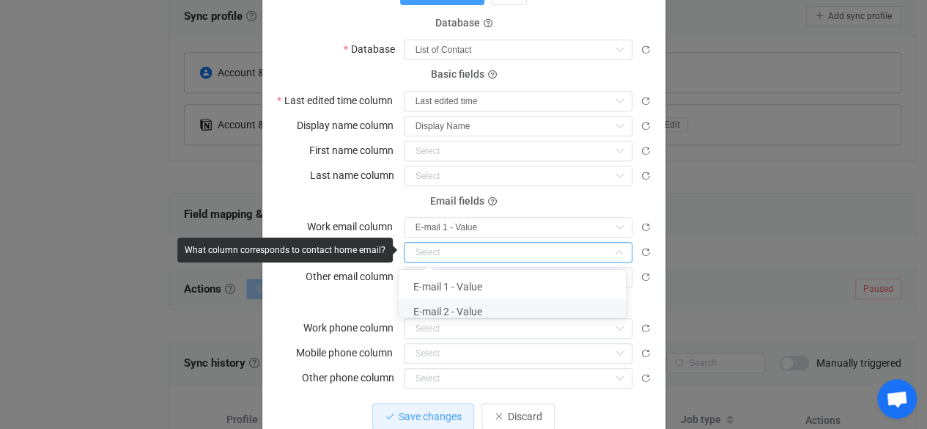
click at [498, 314] on li "E-mail 2 - Value" at bounding box center [518, 311] width 238 height 25
type input "E-mail 2 - Value"
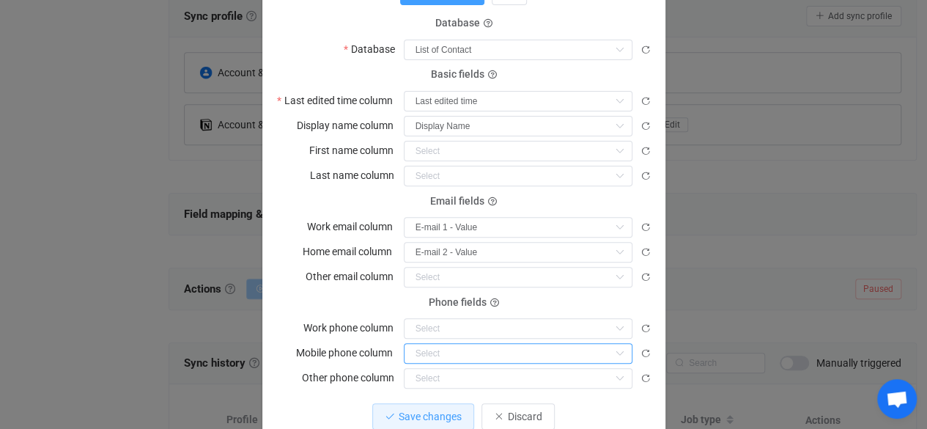
click at [489, 343] on input "dialog" at bounding box center [518, 353] width 229 height 21
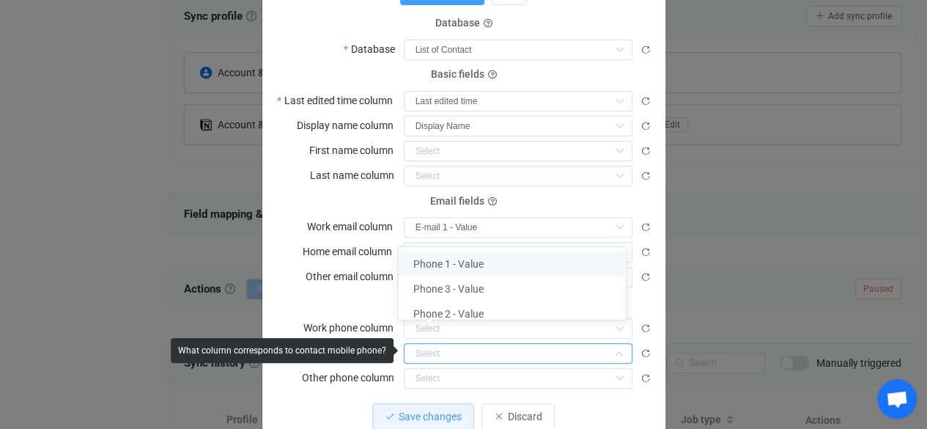
click at [510, 260] on li "Phone 1 - Value" at bounding box center [518, 263] width 238 height 25
type input "Phone 1 - Value"
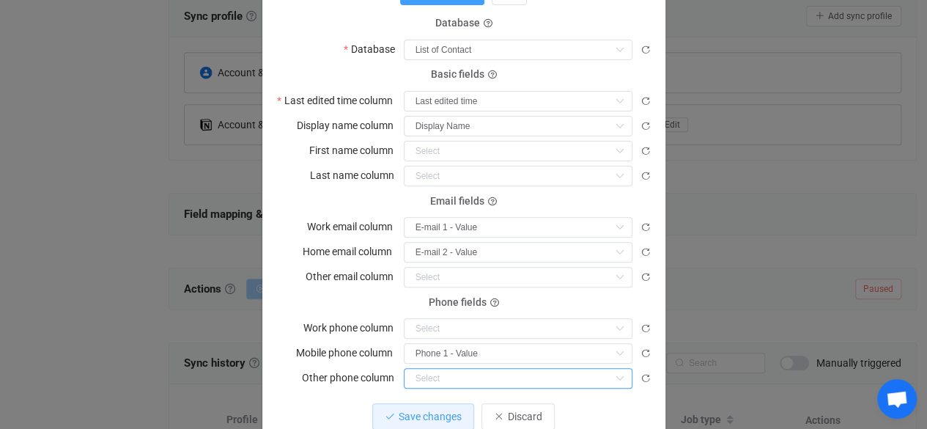
click at [471, 381] on input "dialog" at bounding box center [518, 378] width 229 height 21
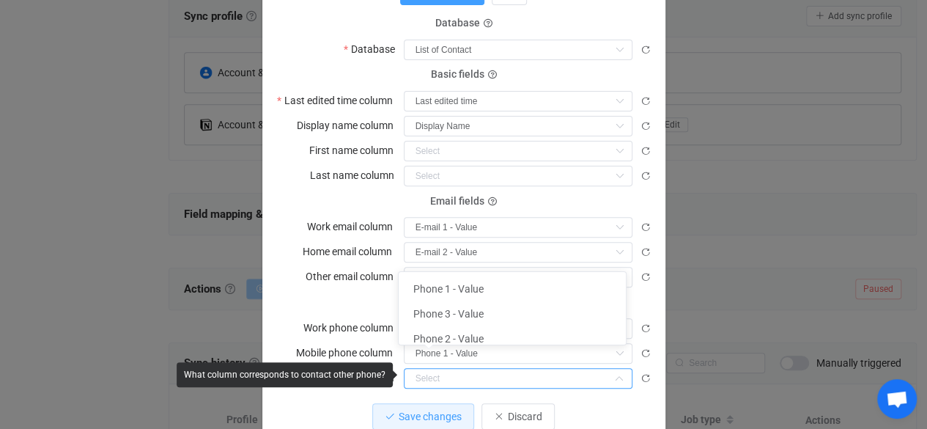
click at [352, 364] on div "What column corresponds to contact other phone?" at bounding box center [285, 374] width 216 height 25
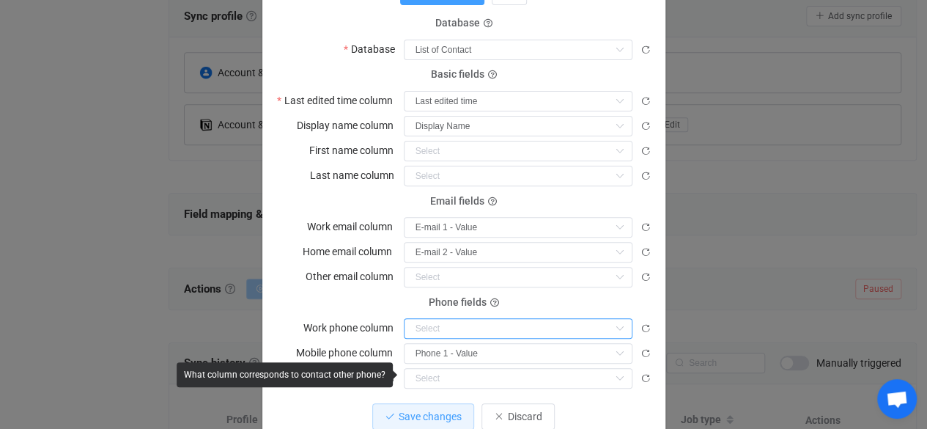
click at [456, 327] on input "dialog" at bounding box center [518, 328] width 229 height 21
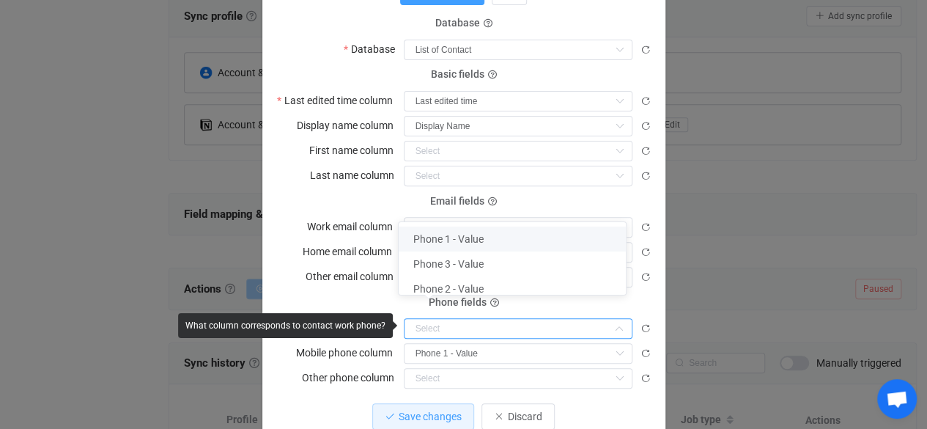
click at [495, 240] on li "Phone 1 - Value" at bounding box center [518, 238] width 238 height 25
type input "Phone 1 - Value"
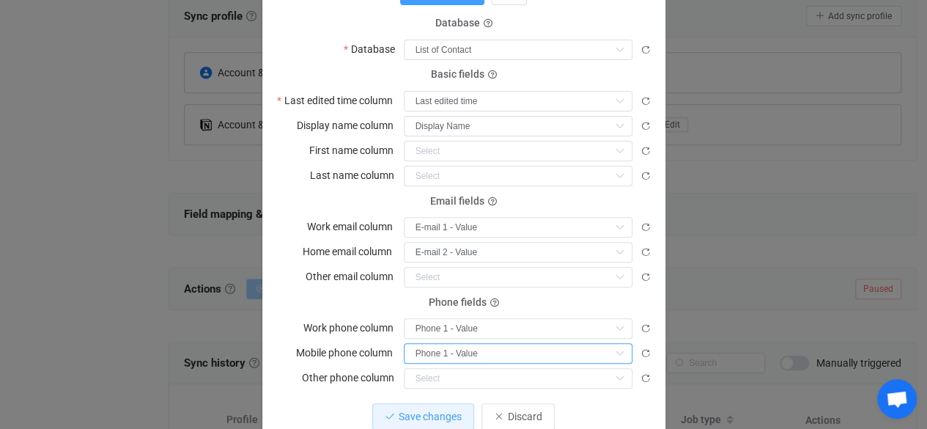
click at [484, 354] on input "Phone 1 - Value" at bounding box center [518, 353] width 229 height 21
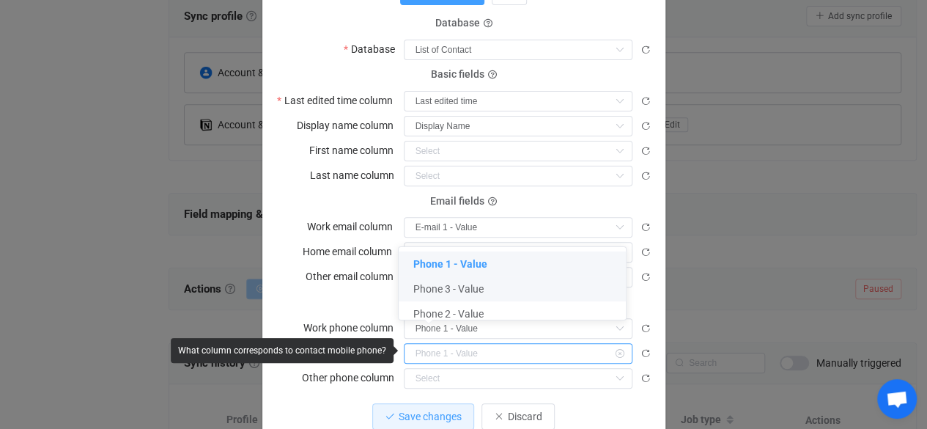
click at [503, 287] on li "Phone 3 - Value" at bounding box center [518, 288] width 238 height 25
type input "Phone 3 - Value"
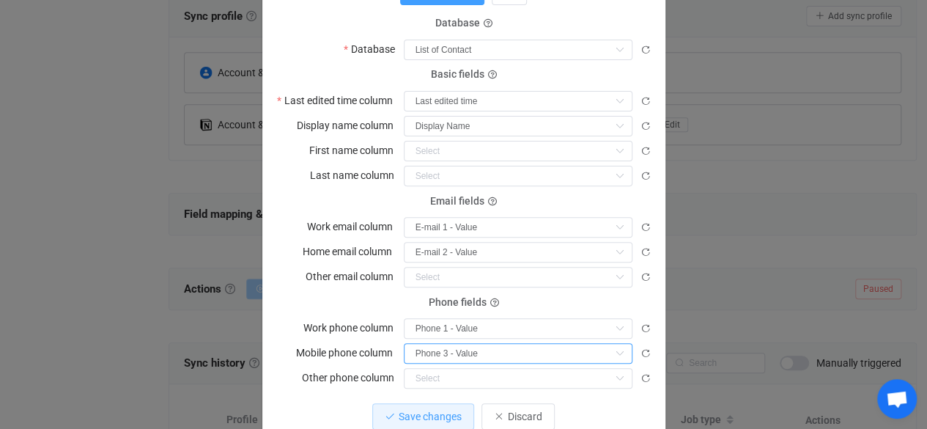
click at [482, 354] on input "Phone 3 - Value" at bounding box center [518, 353] width 229 height 21
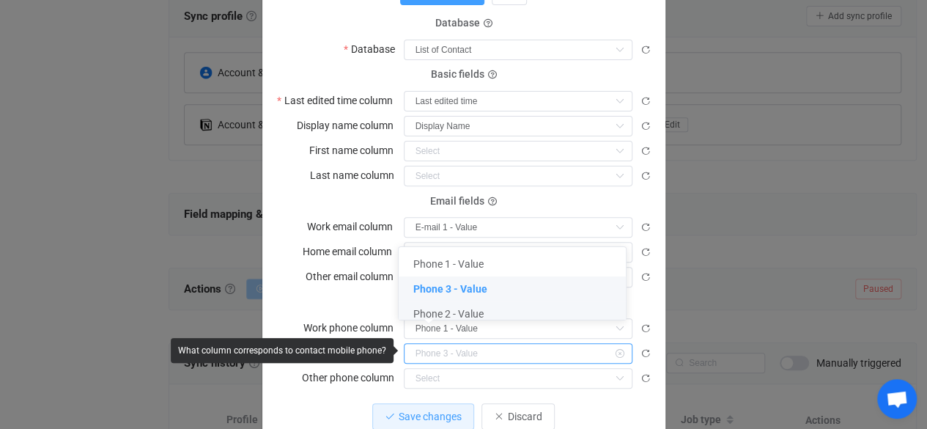
click at [499, 314] on li "Phone 2 - Value" at bounding box center [518, 313] width 238 height 25
type input "Phone 2 - Value"
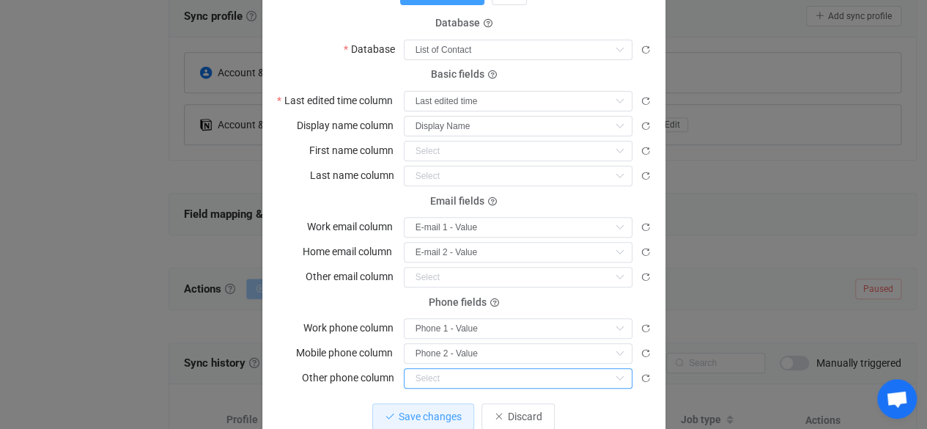
click at [462, 377] on input "dialog" at bounding box center [518, 378] width 229 height 21
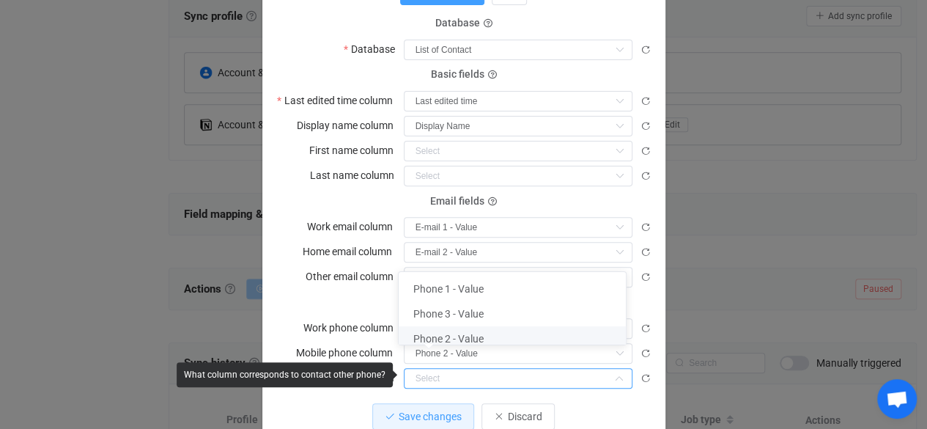
click at [478, 340] on span "Phone 2 - Value" at bounding box center [448, 339] width 70 height 12
type input "Phone 2 - Value"
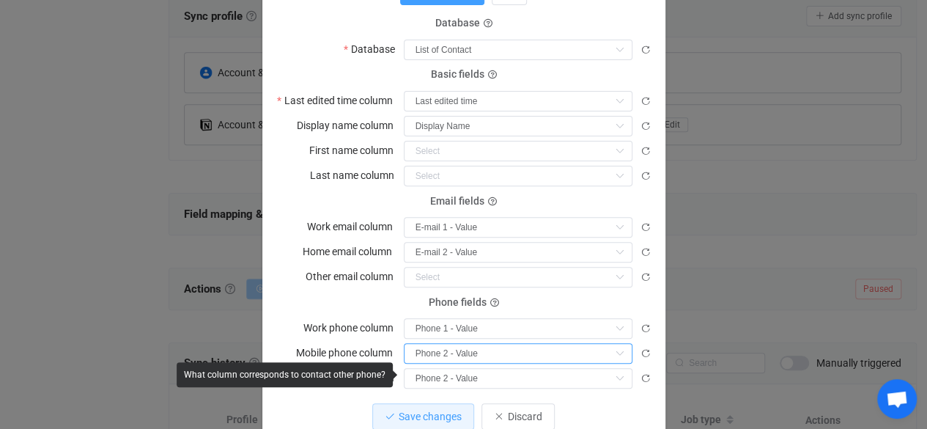
click at [481, 343] on input "Phone 2 - Value" at bounding box center [518, 353] width 229 height 21
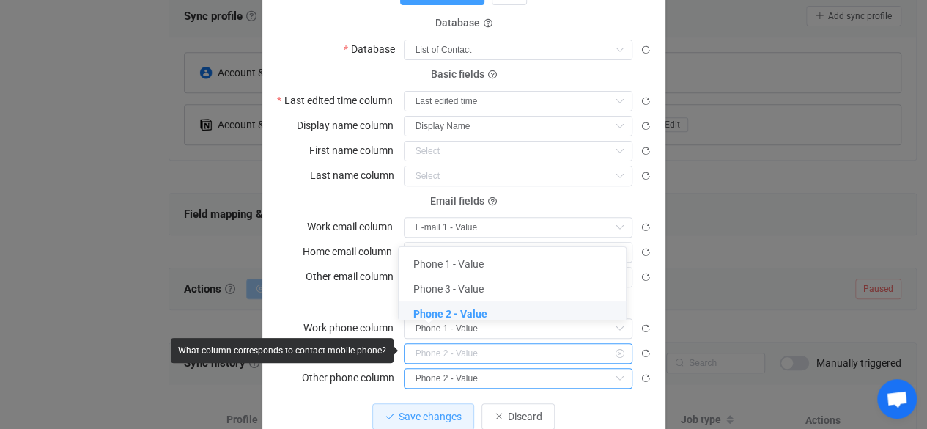
click at [462, 381] on input "Phone 2 - Value" at bounding box center [518, 378] width 229 height 21
type input "Phone 2 - Value"
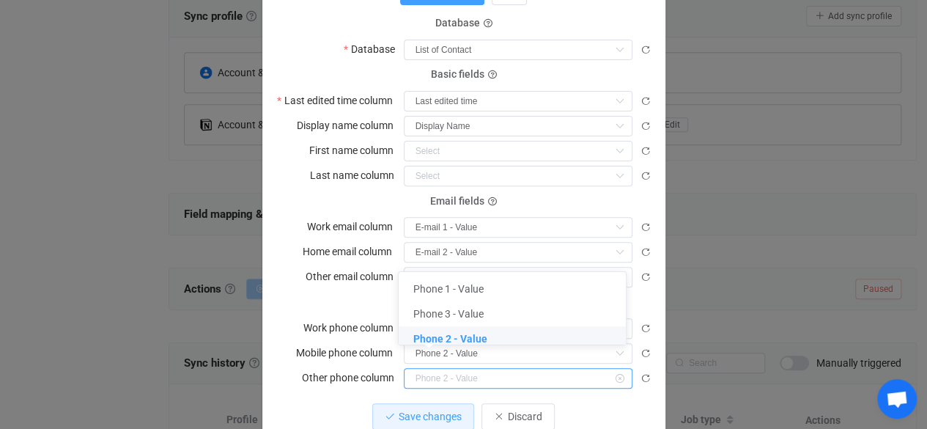
click at [462, 375] on input "dialog" at bounding box center [518, 378] width 229 height 21
type input "Phone 2 - Value"
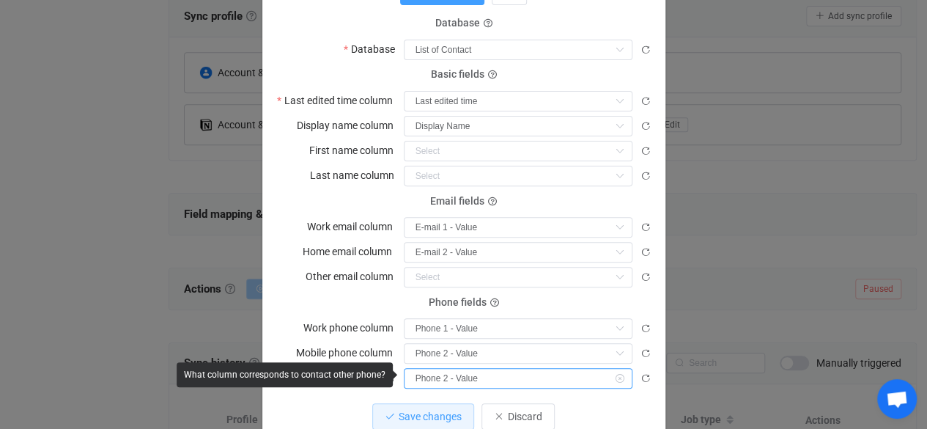
click at [459, 381] on input "Phone 2 - Value" at bounding box center [518, 378] width 229 height 21
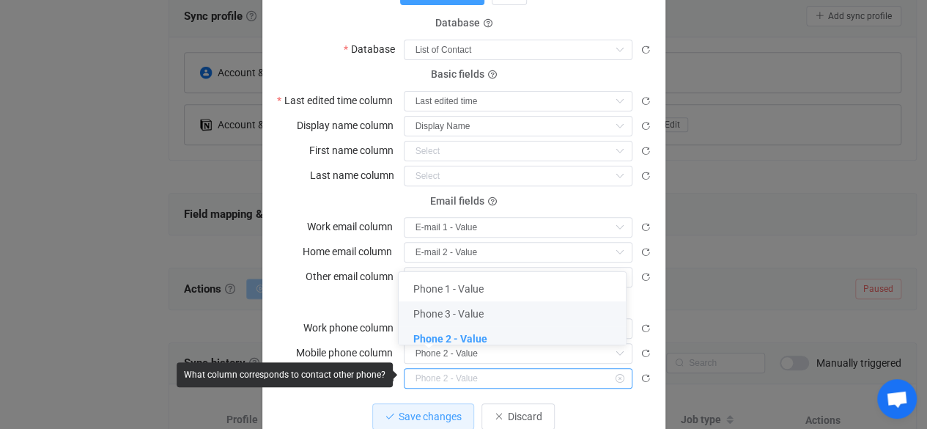
click at [484, 314] on li "Phone 3 - Value" at bounding box center [518, 313] width 238 height 25
type input "Phone 3 - Value"
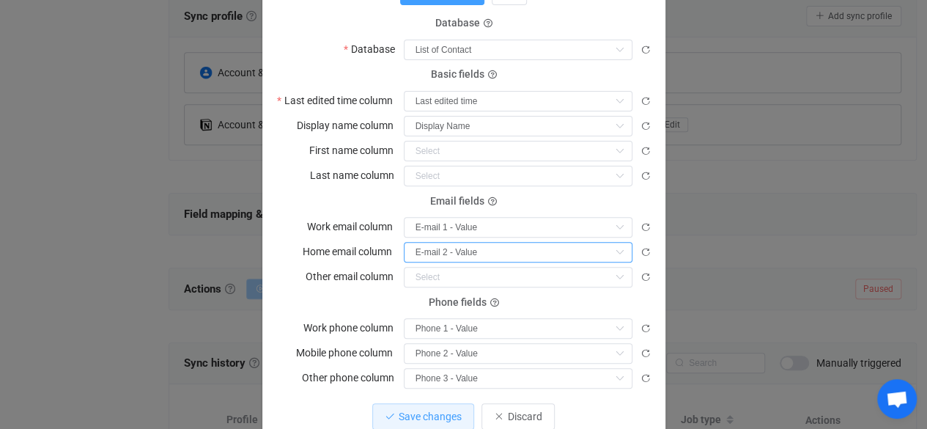
click at [504, 256] on input "E-mail 2 - Value" at bounding box center [518, 252] width 229 height 21
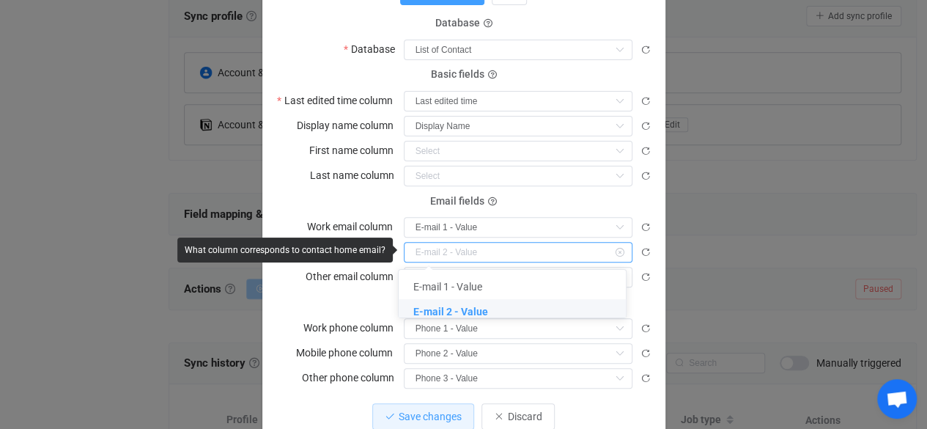
click at [362, 302] on div "Phone fields" at bounding box center [464, 302] width 374 height 1
type input "E-mail 2 - Value"
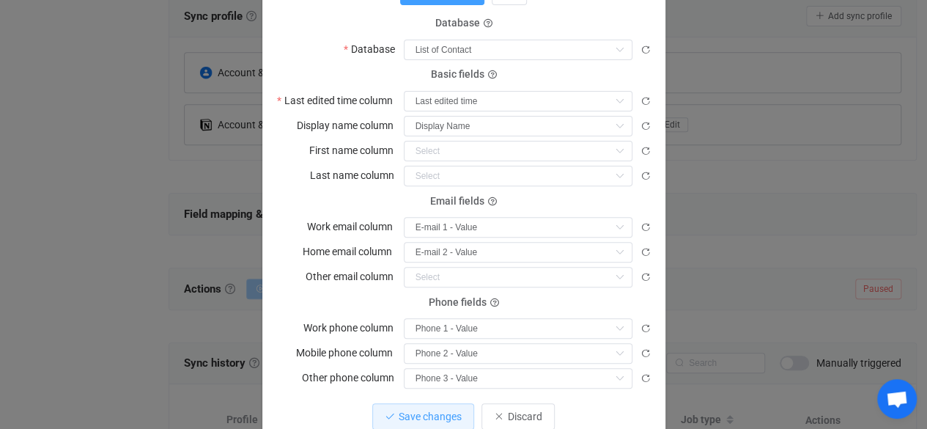
scroll to position [211, 0]
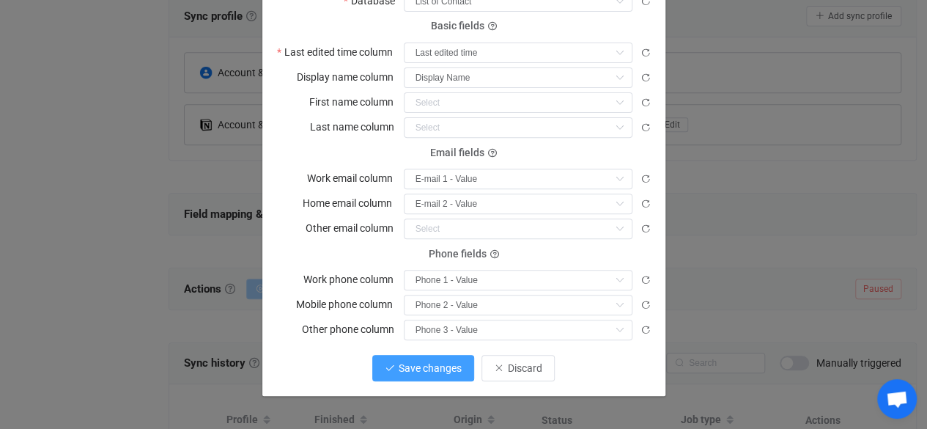
click at [429, 367] on span "Save changes" at bounding box center [430, 368] width 63 height 12
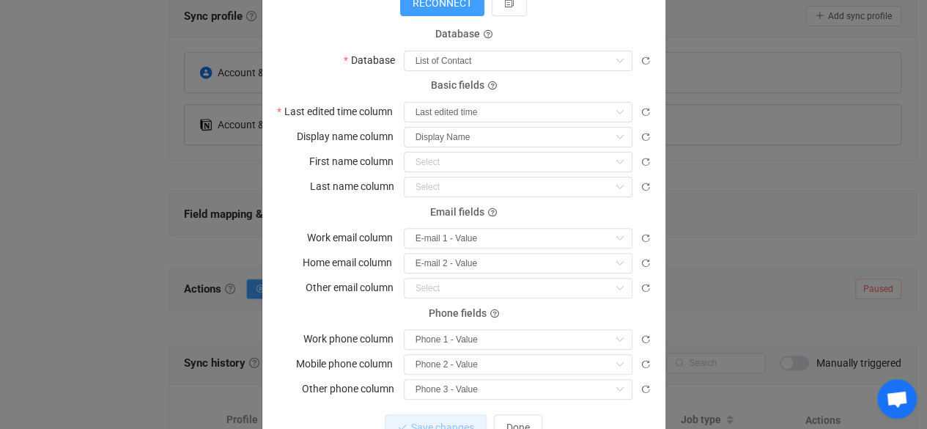
scroll to position [183, 0]
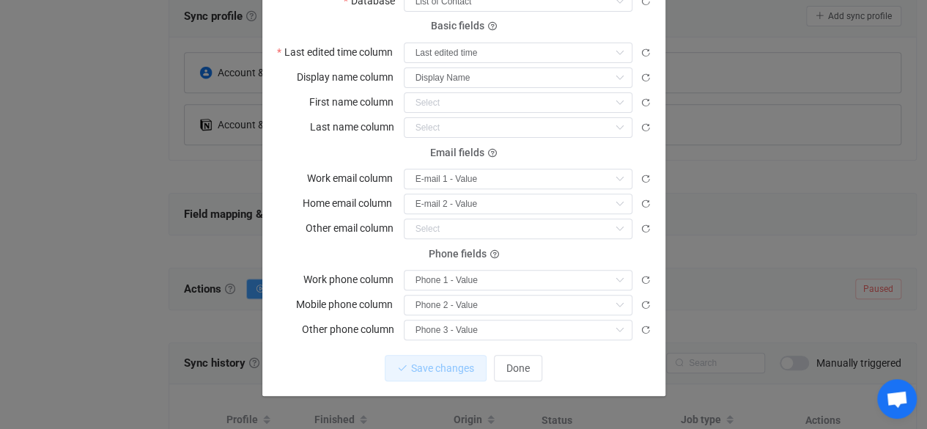
click at [737, 141] on div "Notion Contacts Connected to Payasa’s Notion 1 { { "accessToken": "***", "works…" at bounding box center [463, 214] width 927 height 429
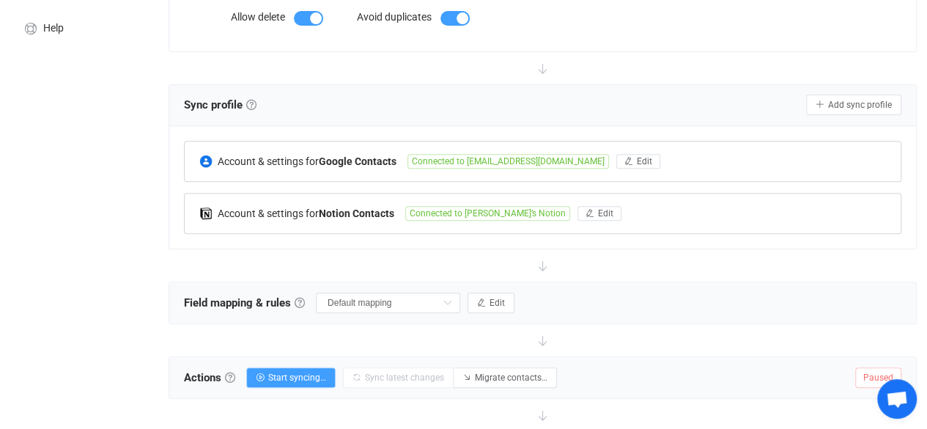
scroll to position [451, 0]
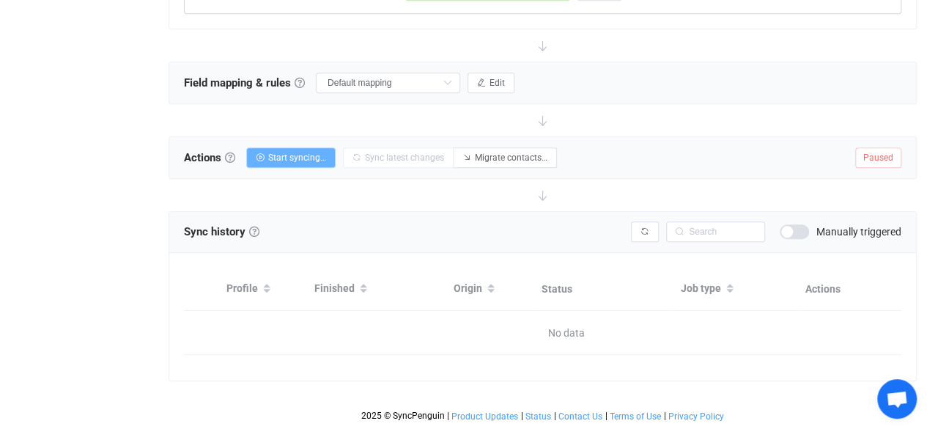
click at [303, 147] on button "Start syncing…" at bounding box center [290, 157] width 89 height 21
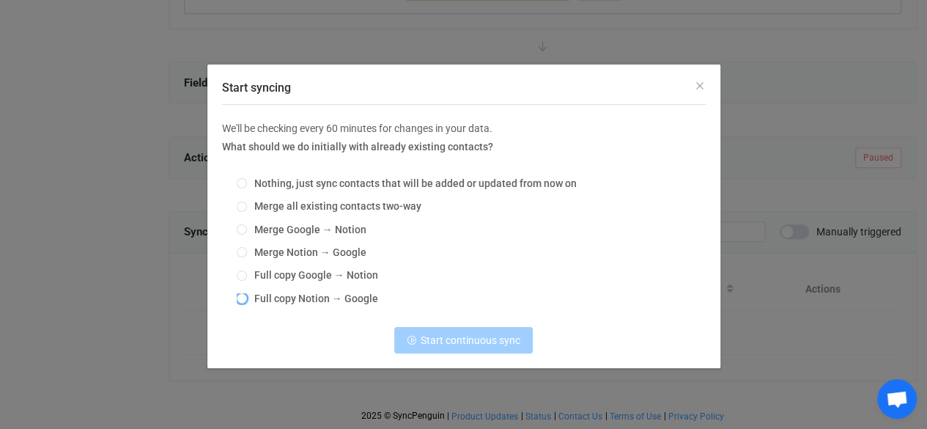
click at [245, 293] on span "Start syncing" at bounding box center [242, 299] width 10 height 12
click at [245, 293] on input "Full copy Notion → Google" at bounding box center [242, 299] width 10 height 12
radio input "true"
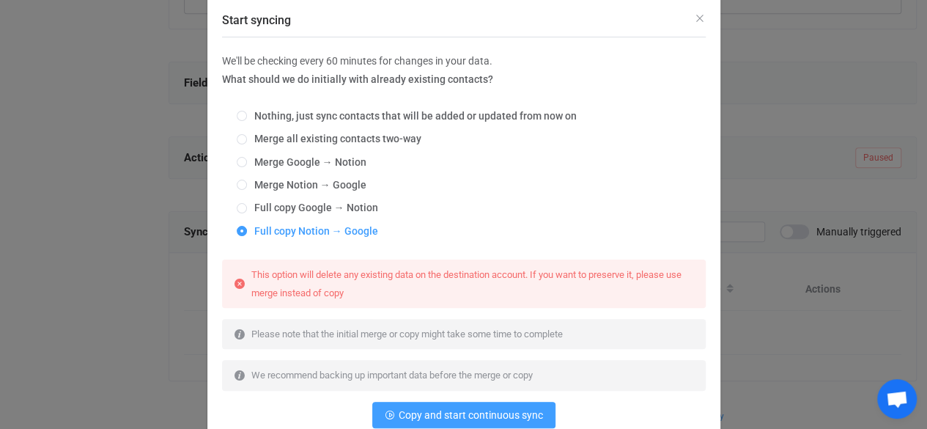
scroll to position [117, 0]
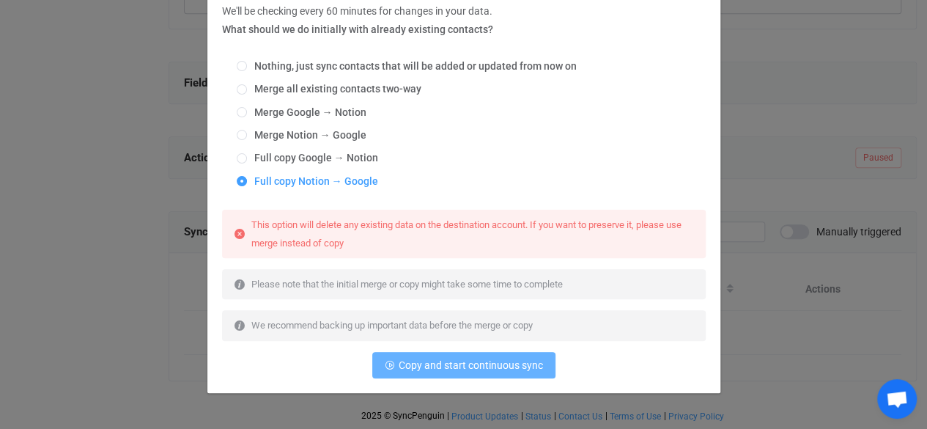
click at [462, 367] on span "Copy and start continuous sync" at bounding box center [471, 365] width 144 height 12
click at [462, 367] on div "Copy and start continuous sync" at bounding box center [464, 365] width 484 height 26
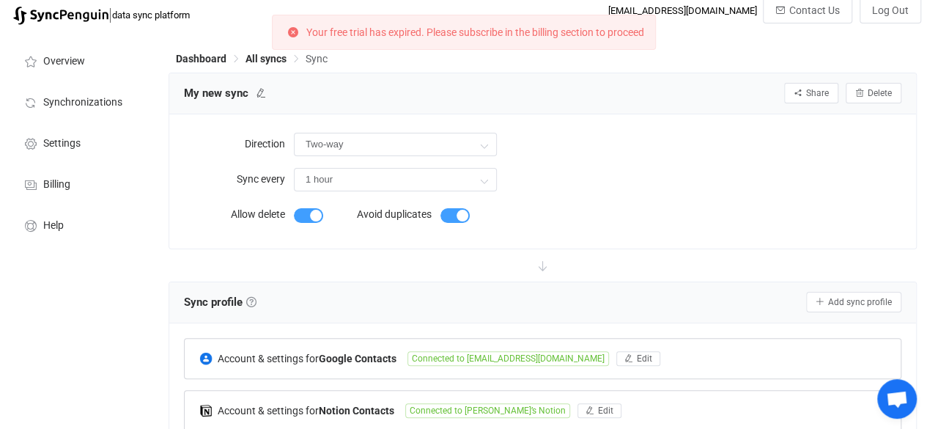
scroll to position [0, 0]
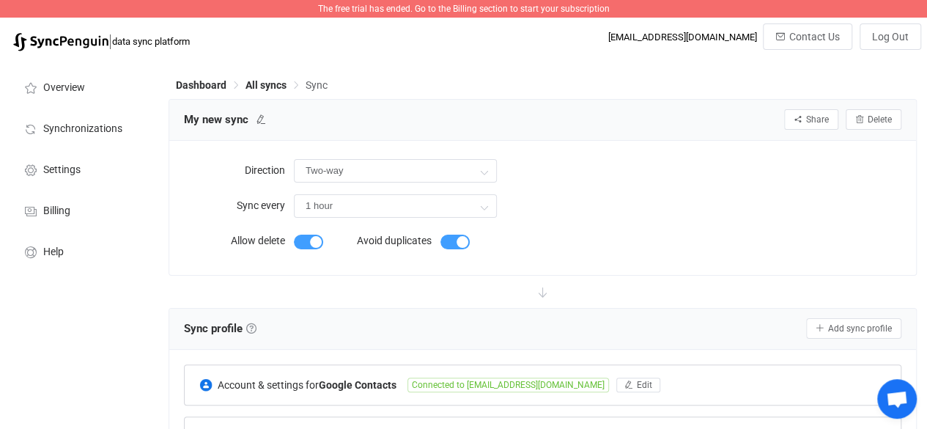
click at [543, 5] on span "The free trial has ended. Go to the Billing section to start your subscription" at bounding box center [464, 9] width 292 height 10
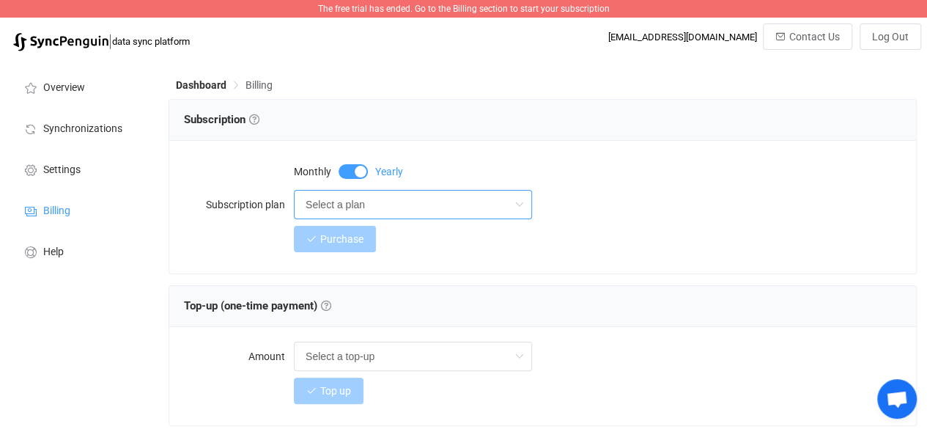
click at [390, 219] on input "Select a plan" at bounding box center [413, 204] width 238 height 29
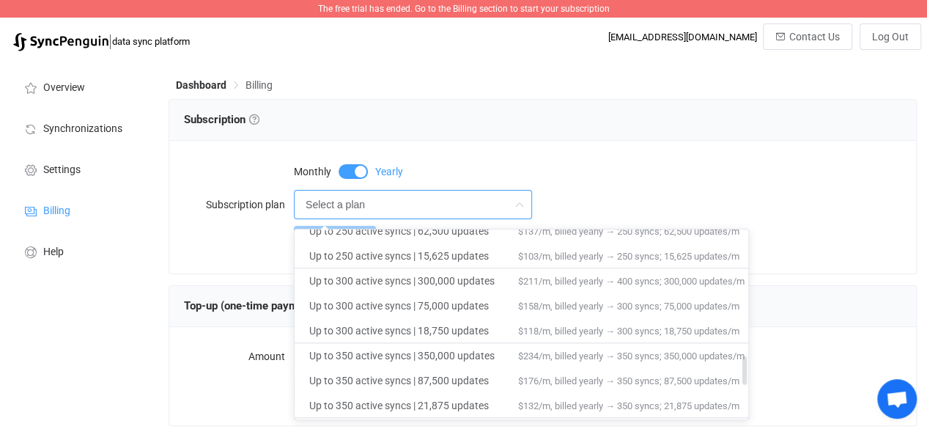
scroll to position [849, 0]
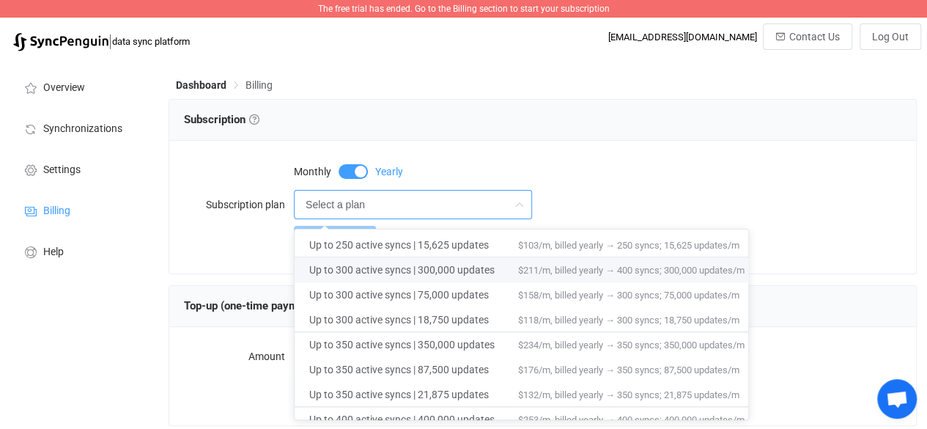
click at [545, 66] on div "Dashboard Billing Subscription Subscription Choose a subscription plan based on…" at bounding box center [544, 380] width 766 height 643
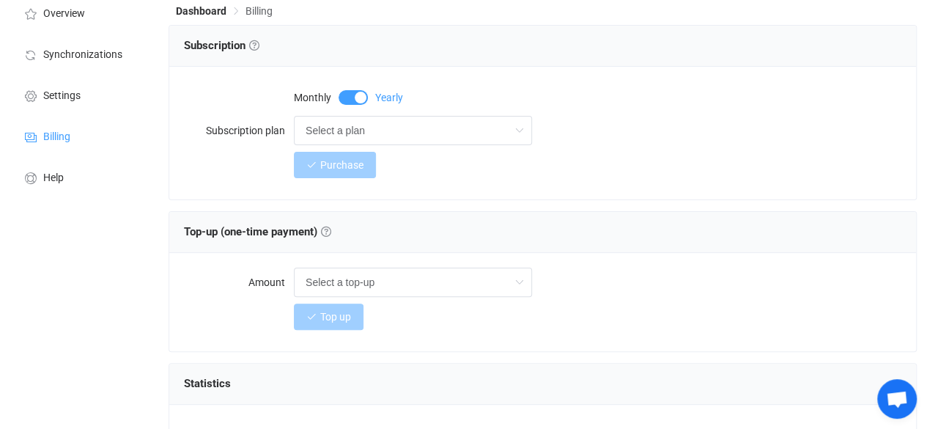
scroll to position [76, 0]
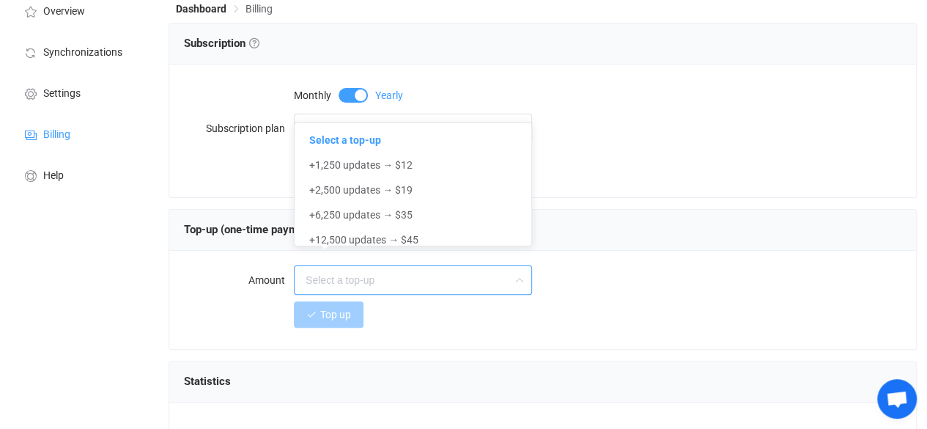
click at [439, 274] on input "text" at bounding box center [413, 279] width 238 height 29
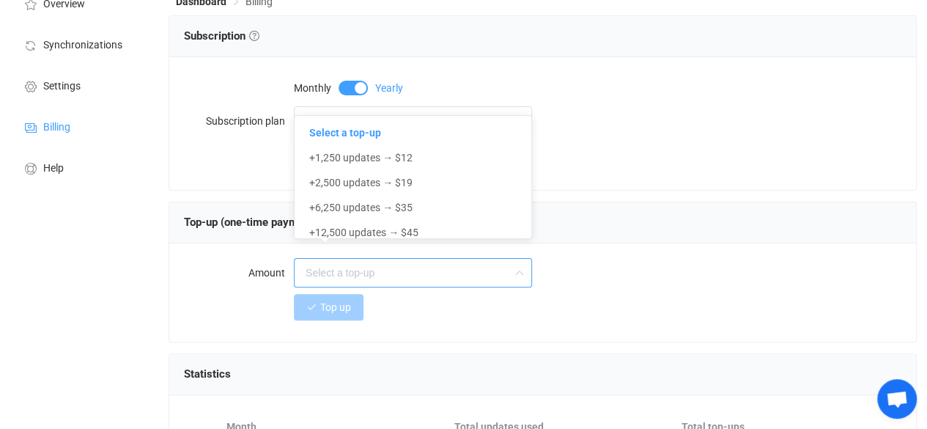
scroll to position [94, 0]
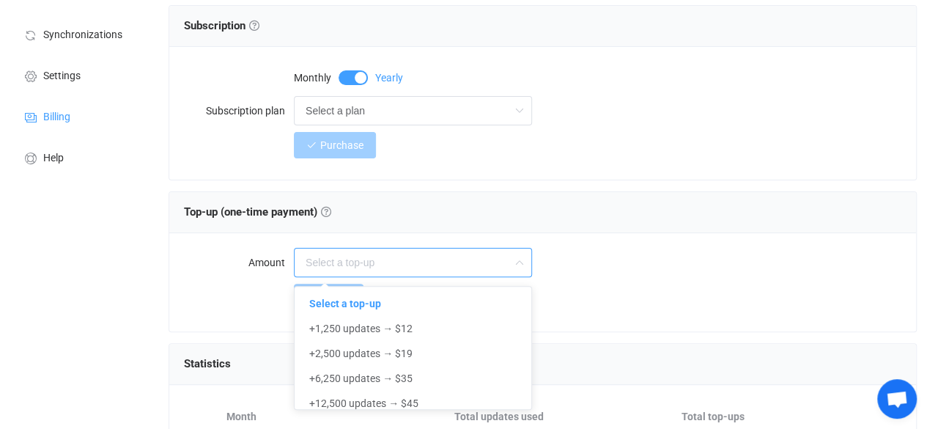
click at [445, 195] on div "Top-up (one-time payment) Top-up (one-time payment) Get additional sync updates…" at bounding box center [542, 212] width 747 height 41
type input "Select a top-up"
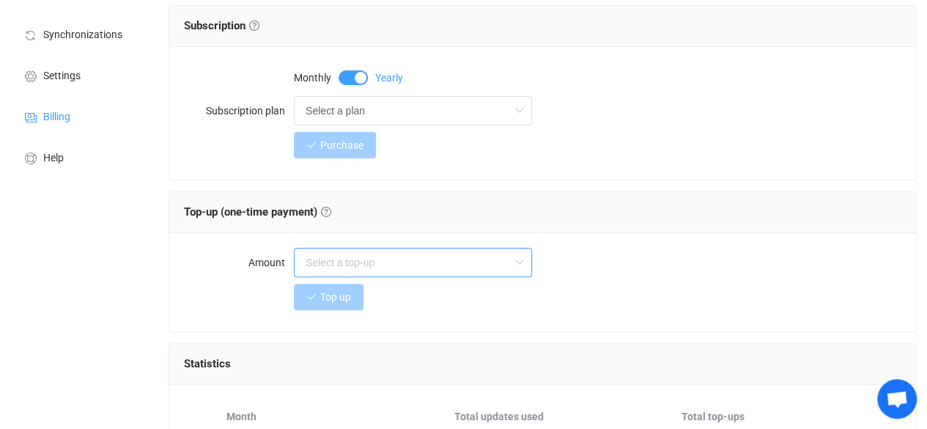
click at [412, 257] on input "text" at bounding box center [413, 262] width 238 height 29
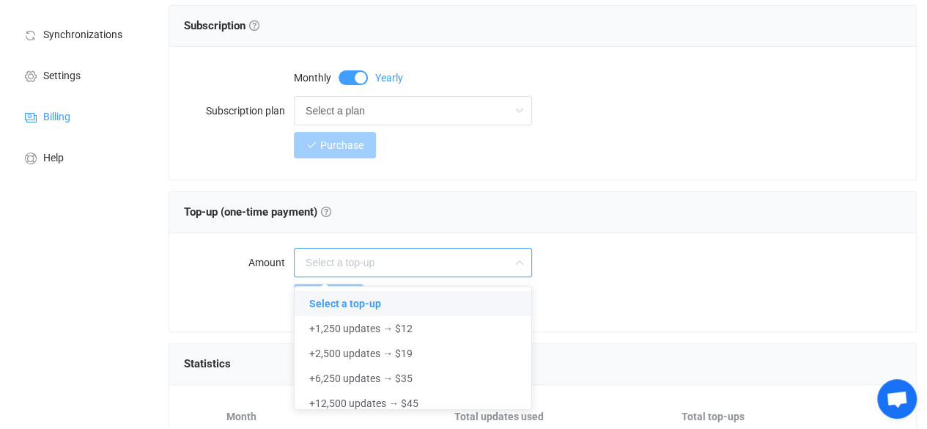
click at [446, 241] on div "Amount Top up" at bounding box center [542, 282] width 747 height 98
type input "Select a top-up"
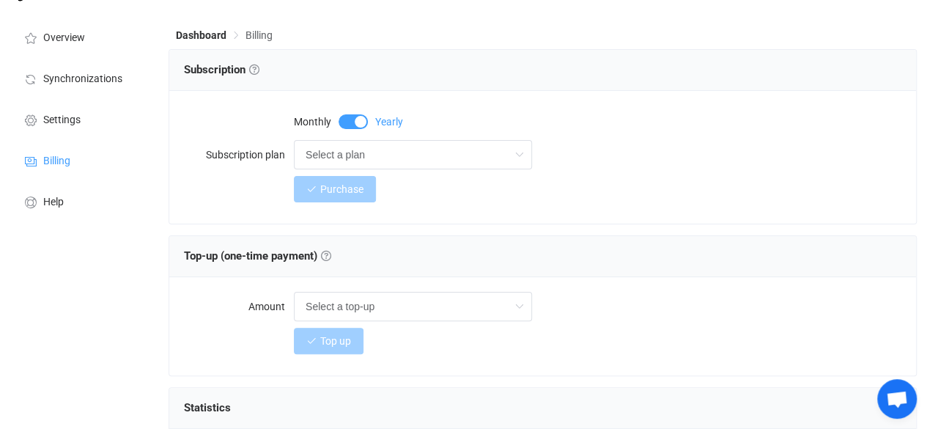
scroll to position [29, 0]
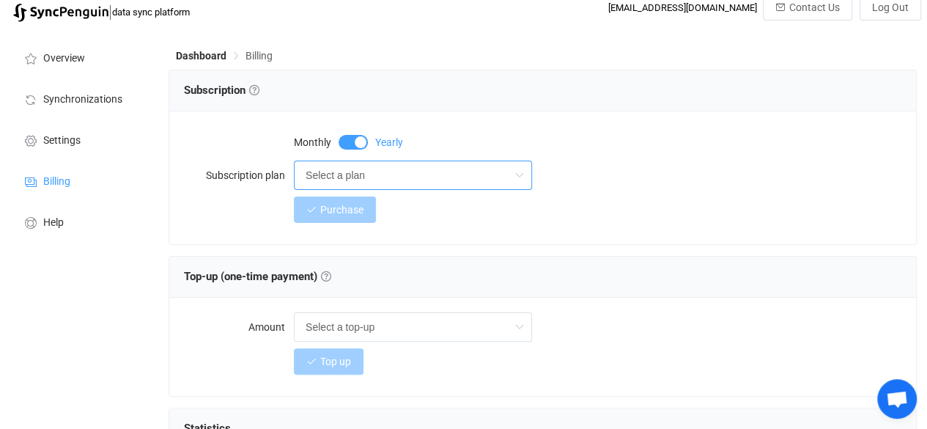
click at [451, 187] on input "Select a plan" at bounding box center [413, 175] width 238 height 29
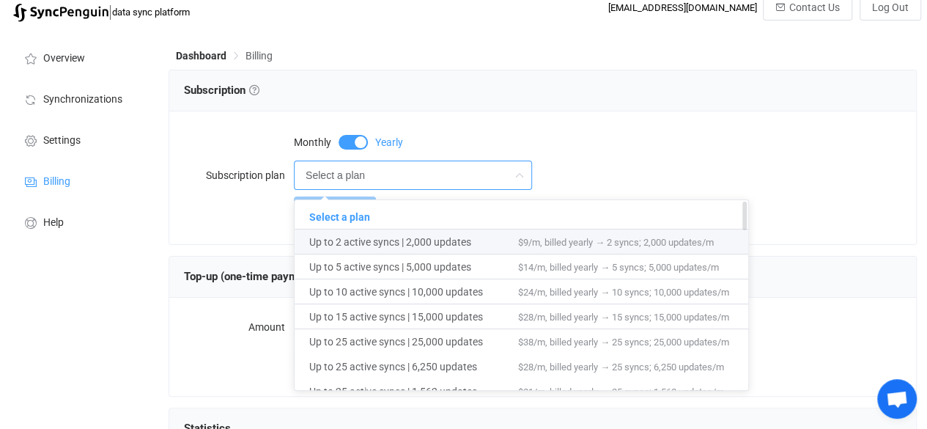
click at [475, 238] on span "Up to 2 active syncs | 2,000 updates" at bounding box center [413, 241] width 209 height 25
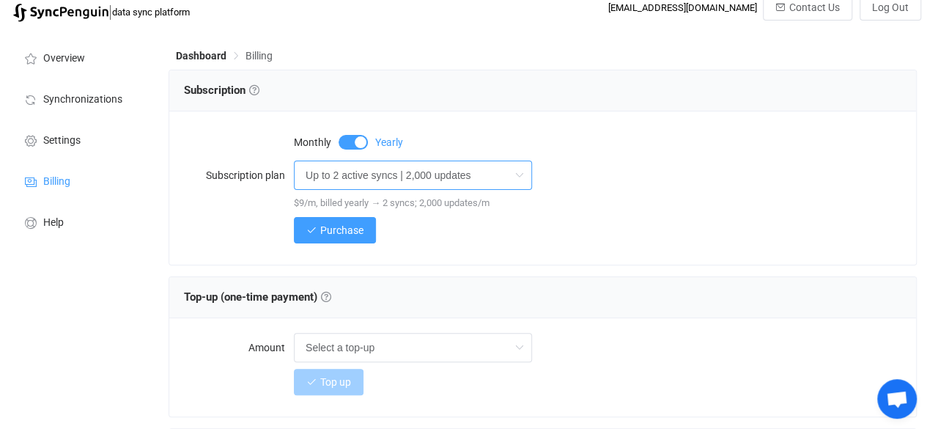
click at [473, 168] on input "Up to 2 active syncs | 2,000 updates" at bounding box center [413, 175] width 238 height 29
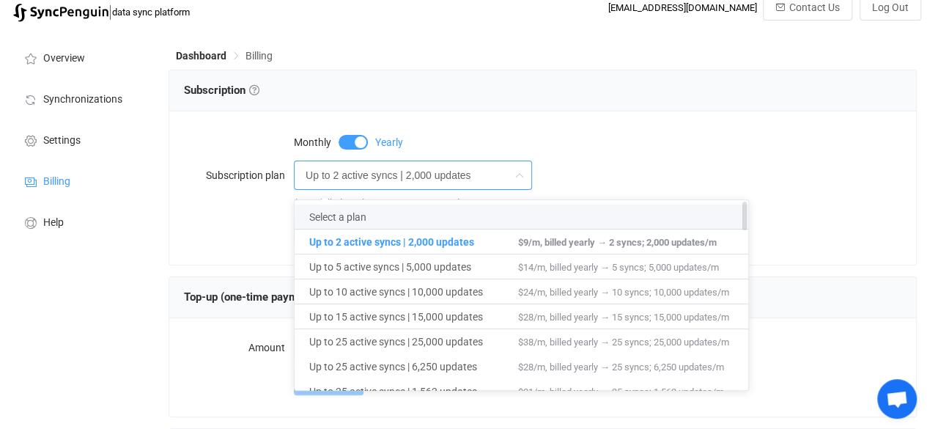
click at [472, 216] on span "Select a plan" at bounding box center [413, 216] width 209 height 25
type input "Select a plan"
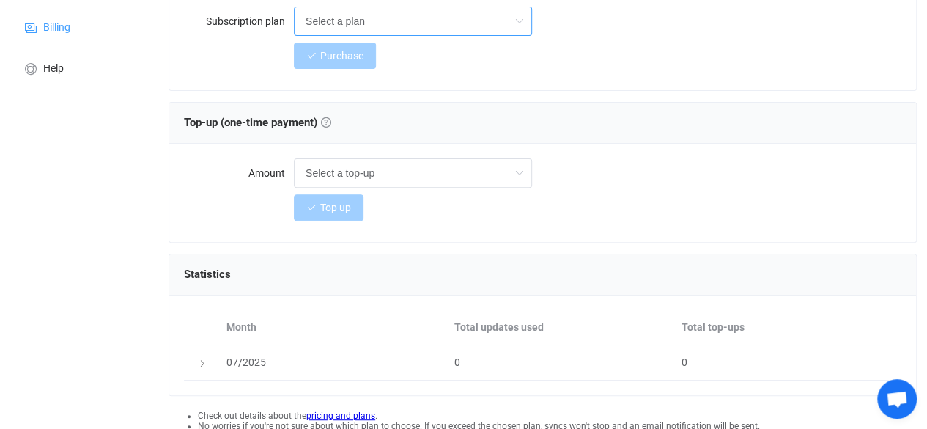
scroll to position [251, 0]
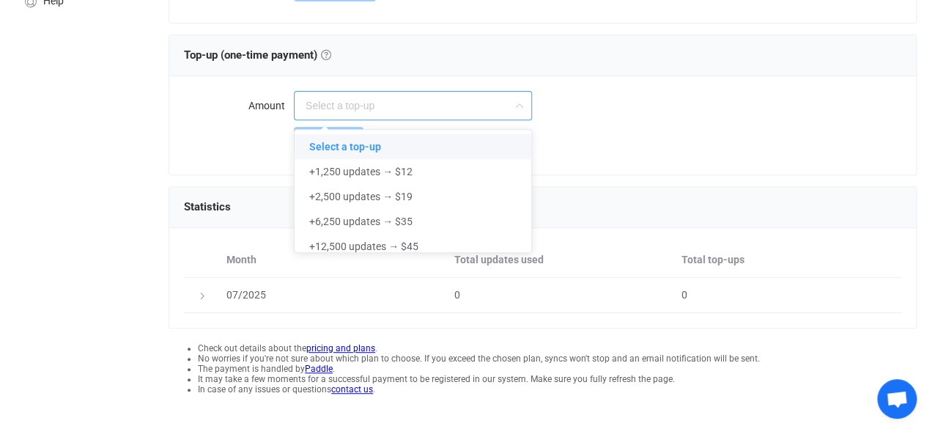
click at [415, 100] on input "text" at bounding box center [413, 105] width 238 height 29
click at [370, 54] on div "Top-up (one-time payment) Top-up (one-time payment) Get additional sync updates…" at bounding box center [543, 55] width 718 height 22
type input "Select a top-up"
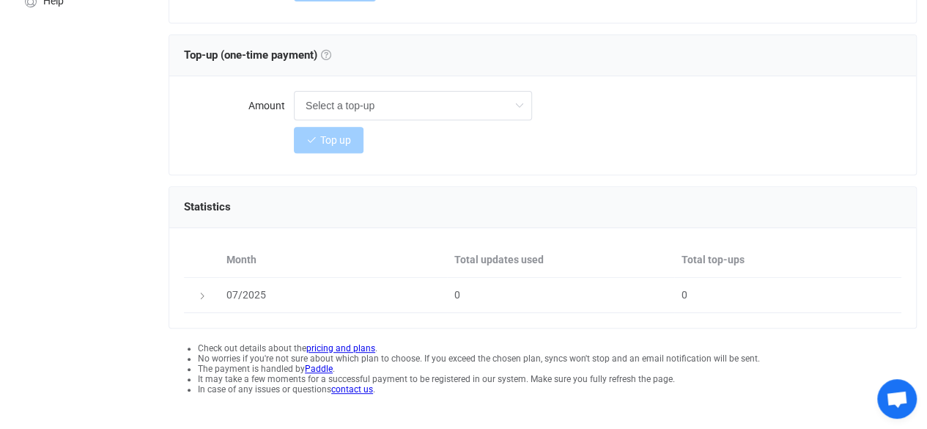
click at [331, 51] on link at bounding box center [326, 55] width 10 height 10
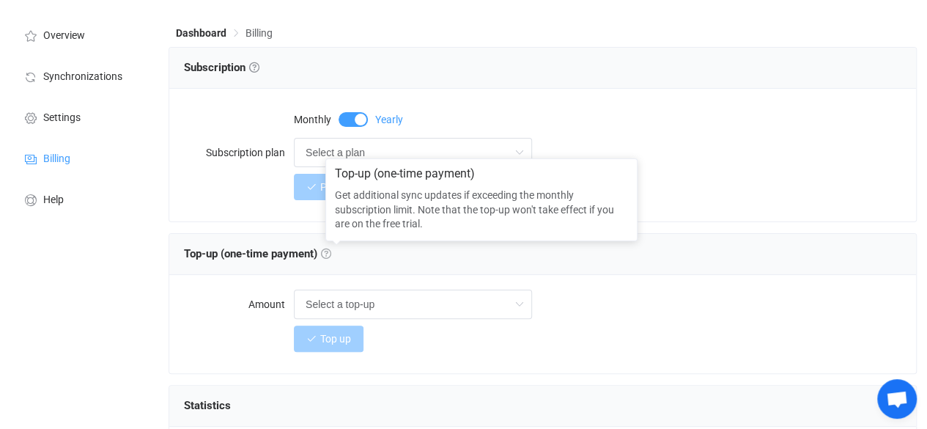
scroll to position [51, 0]
click at [344, 86] on div "Subscription Subscription Choose a subscription plan based on the number of act…" at bounding box center [542, 68] width 747 height 41
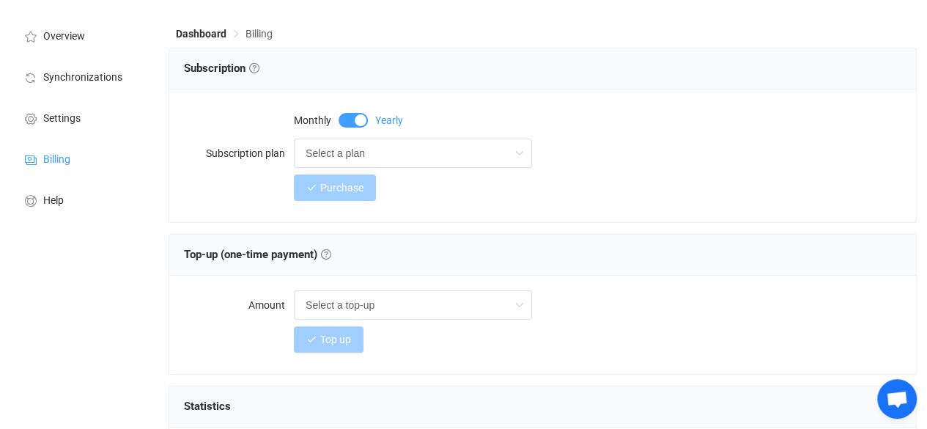
click at [349, 114] on span at bounding box center [353, 120] width 29 height 15
click at [356, 155] on input "Select a plan" at bounding box center [413, 153] width 238 height 29
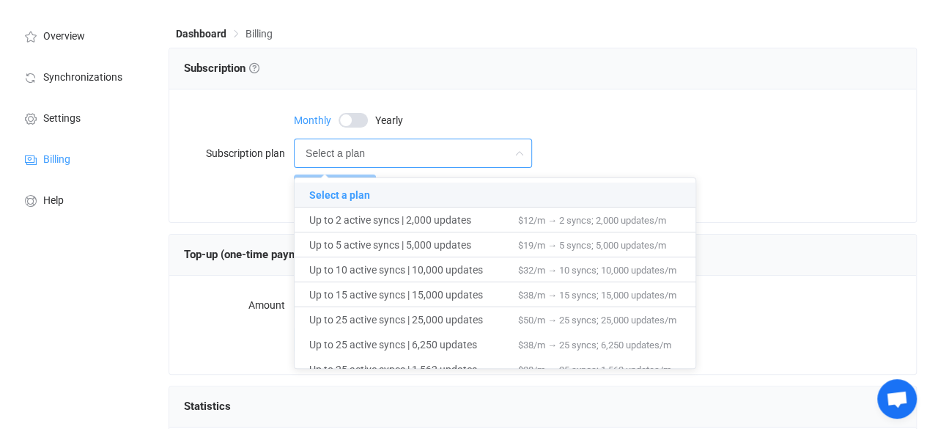
click at [471, 117] on div "Monthly Yearly" at bounding box center [598, 118] width 608 height 29
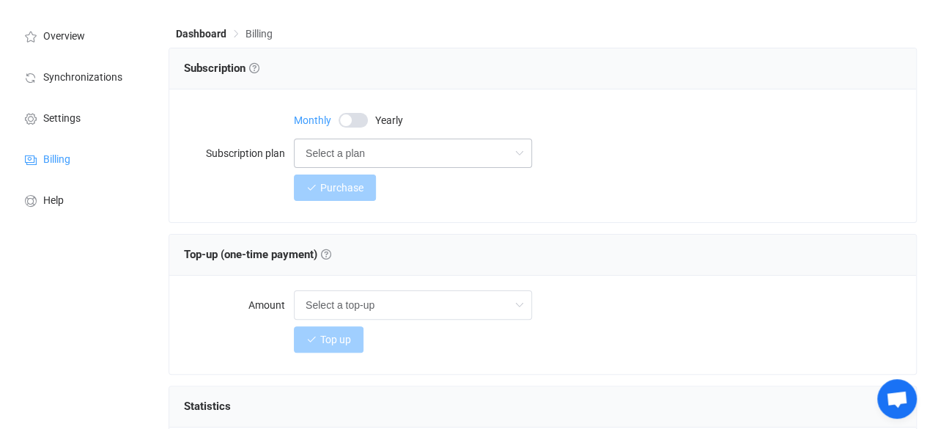
scroll to position [0, 0]
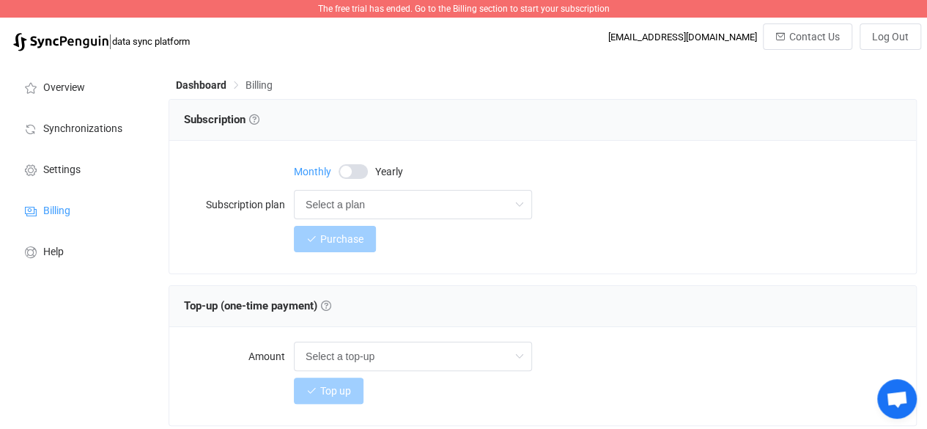
click at [322, 12] on span "The free trial has ended. Go to the Billing section to start your subscription" at bounding box center [464, 9] width 292 height 10
click at [326, 195] on input "Select a plan" at bounding box center [413, 204] width 238 height 29
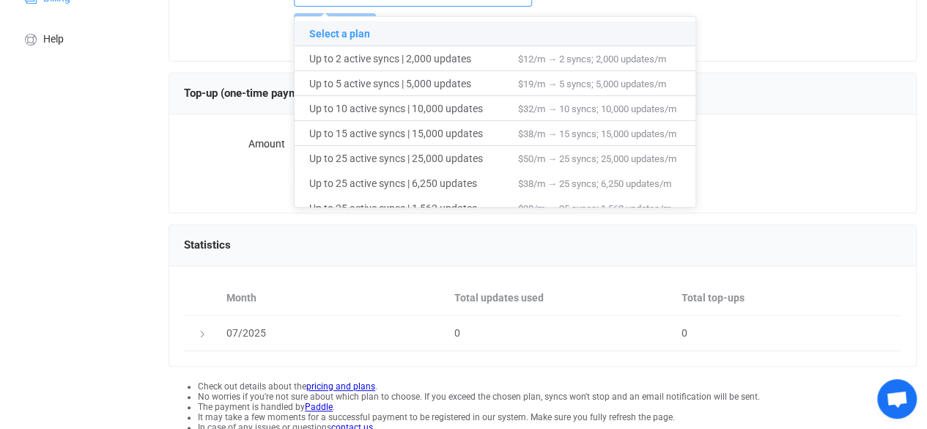
scroll to position [274, 0]
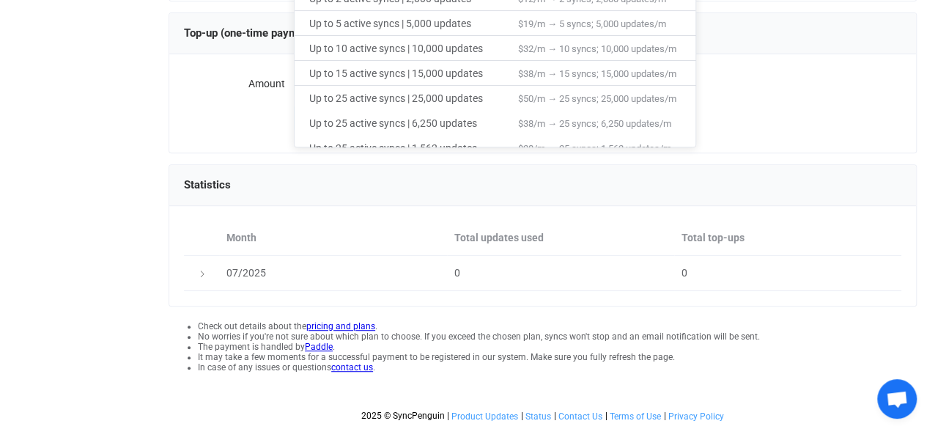
click at [823, 336] on li "No worries if you're not sure about which plan to choose. If you exceed the cho…" at bounding box center [557, 336] width 719 height 10
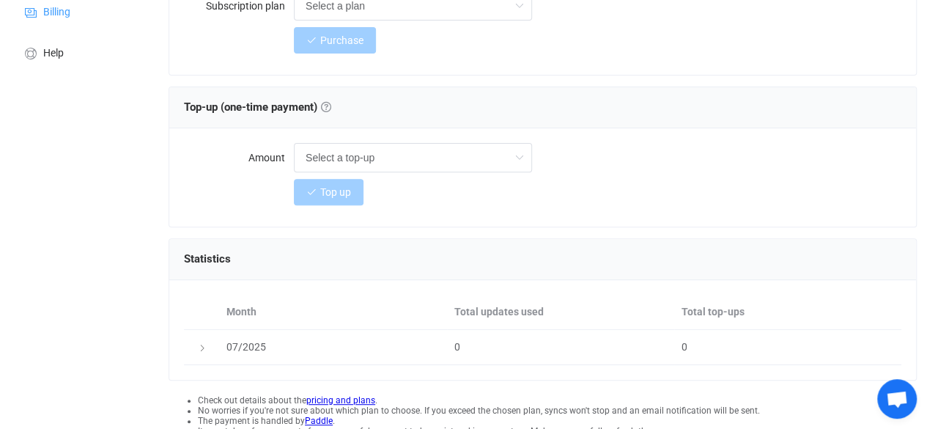
scroll to position [0, 0]
